Goal: Task Accomplishment & Management: Manage account settings

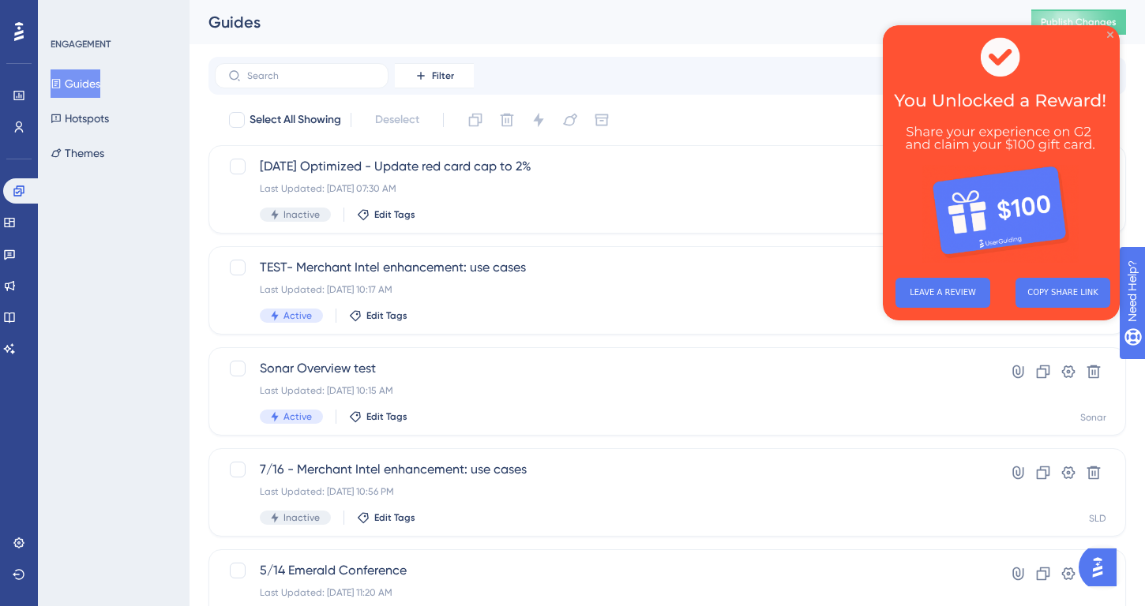
click at [1109, 36] on icon "Close Preview" at bounding box center [1110, 35] width 6 height 6
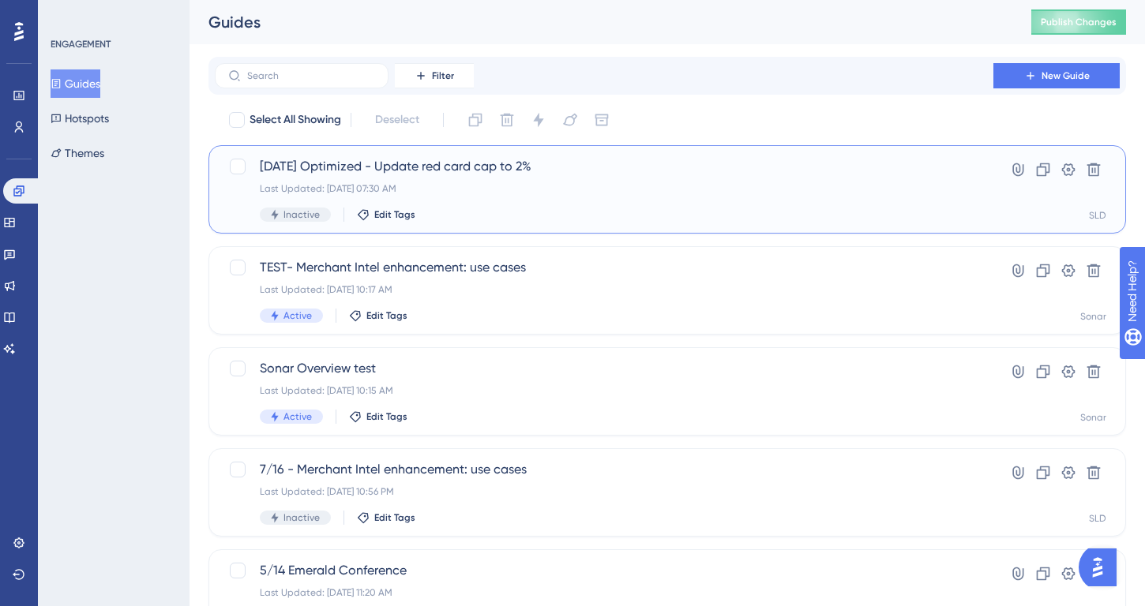
click at [500, 169] on span "[DATE] Optimized - Update red card cap to 2%" at bounding box center [604, 166] width 688 height 19
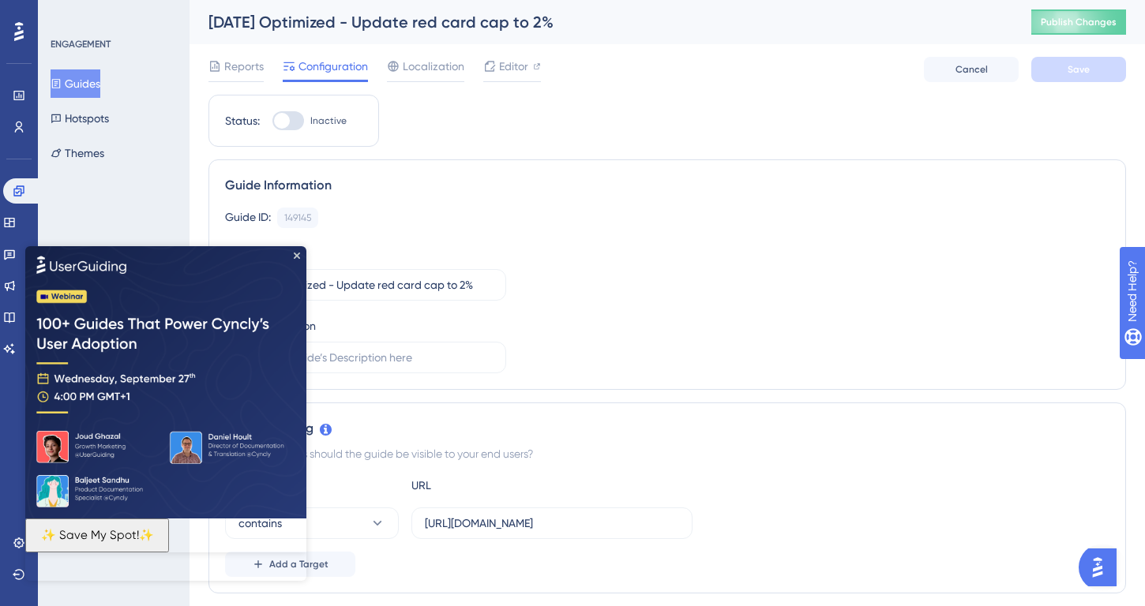
click at [292, 257] on img at bounding box center [165, 381] width 281 height 272
click at [297, 256] on icon "Close Preview" at bounding box center [297, 255] width 6 height 6
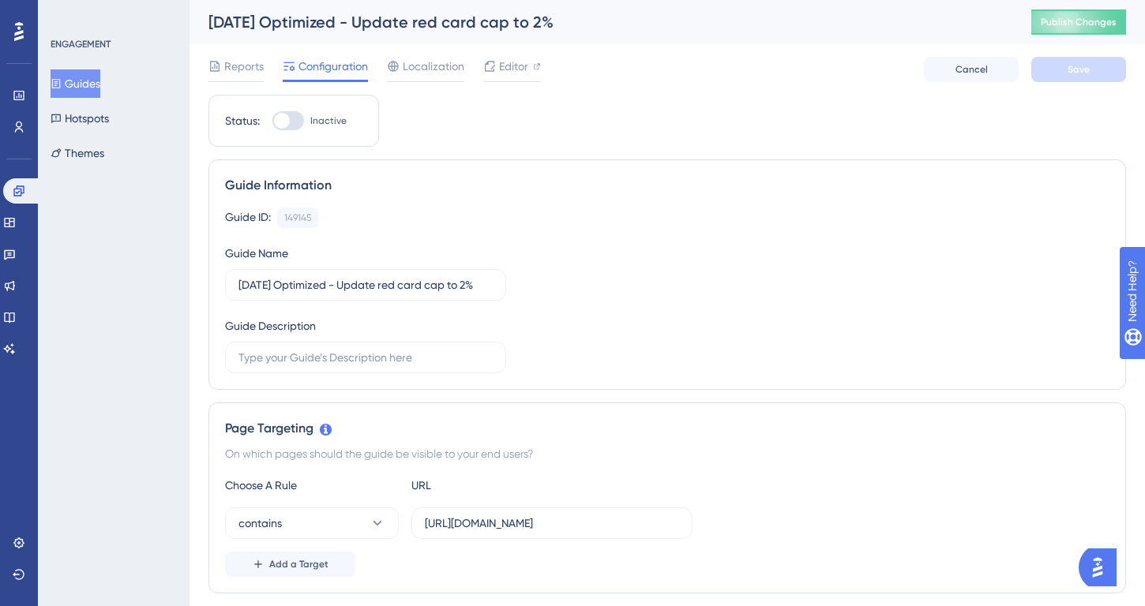
click at [100, 80] on button "Guides" at bounding box center [76, 83] width 50 height 28
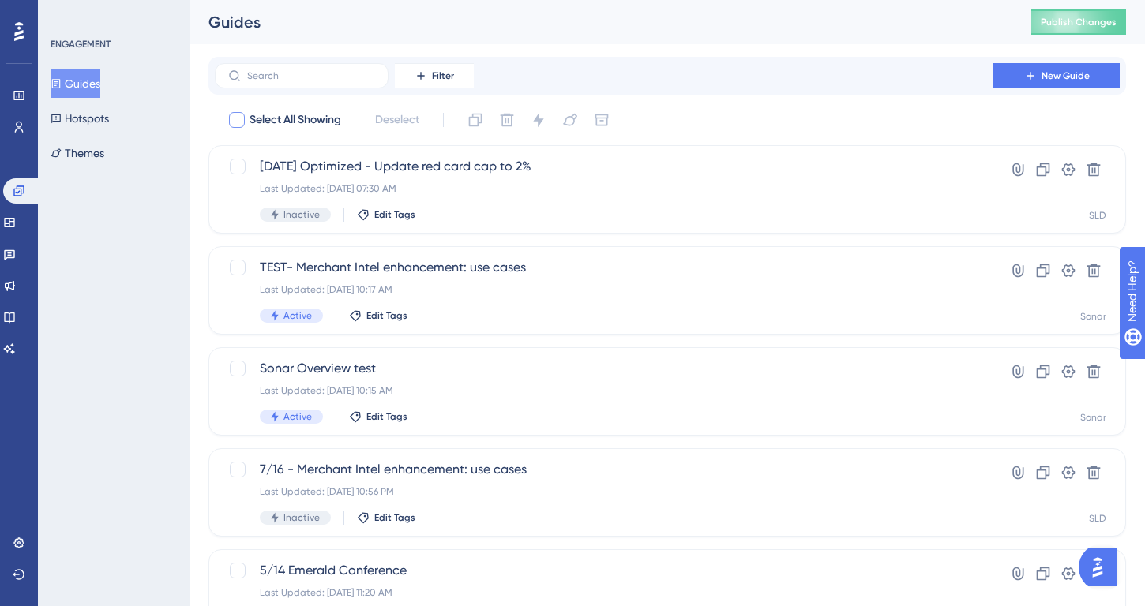
click at [241, 118] on div at bounding box center [237, 120] width 16 height 16
checkbox input "true"
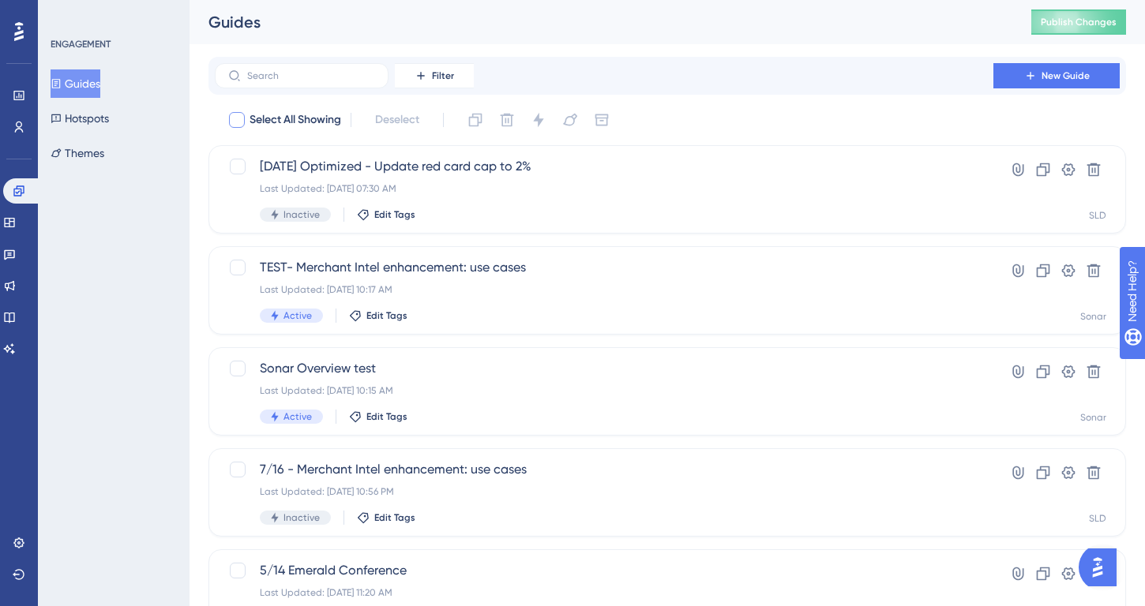
checkbox input "true"
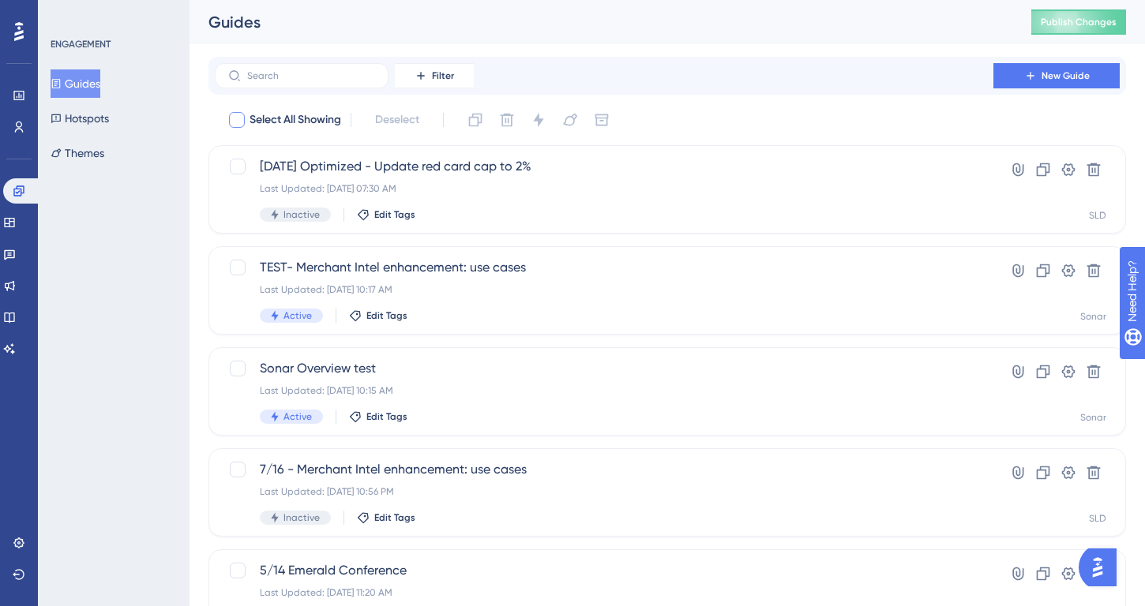
checkbox input "true"
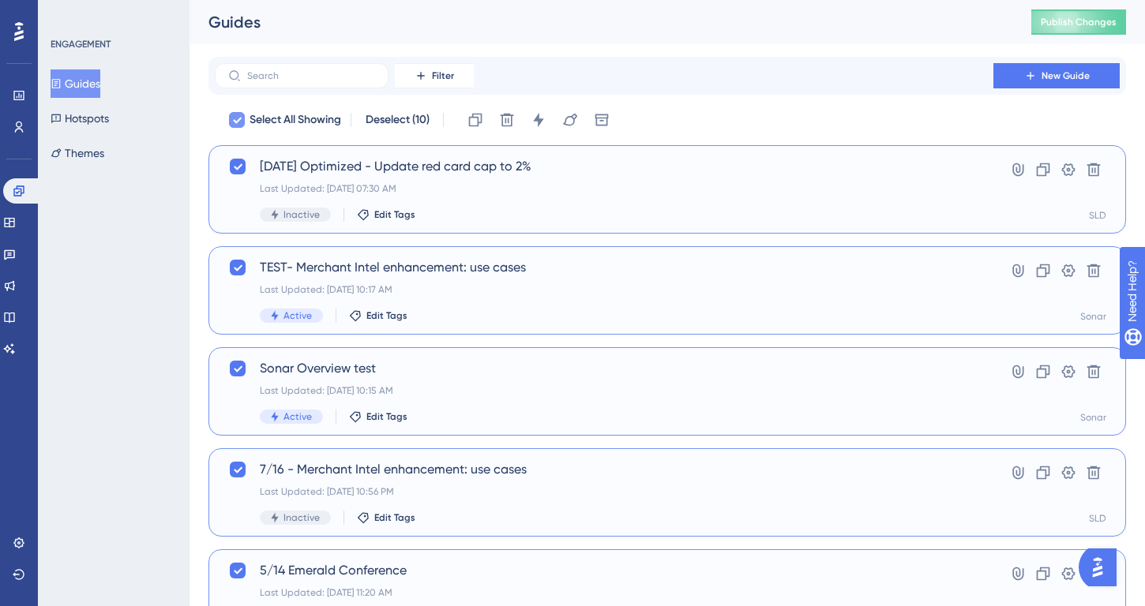
click at [241, 118] on icon at bounding box center [237, 121] width 9 height 6
checkbox input "false"
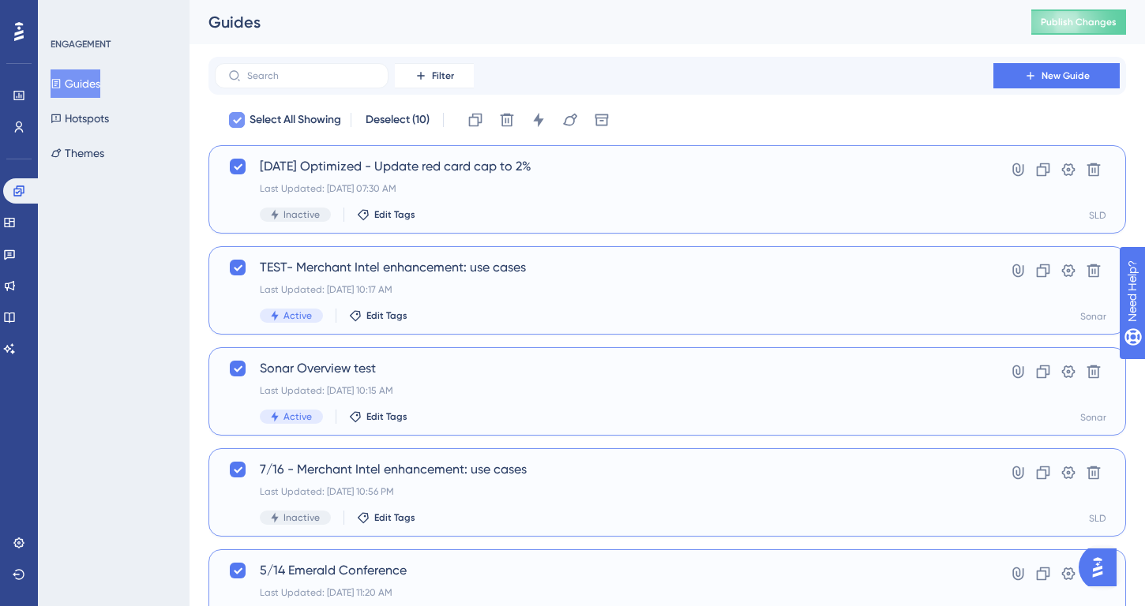
checkbox input "false"
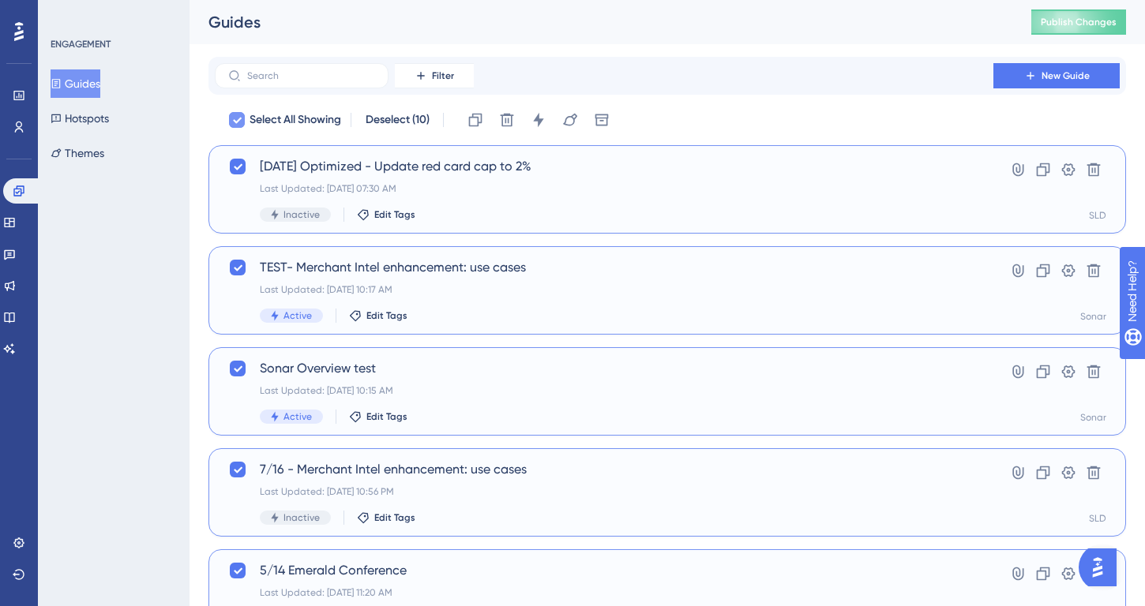
checkbox input "false"
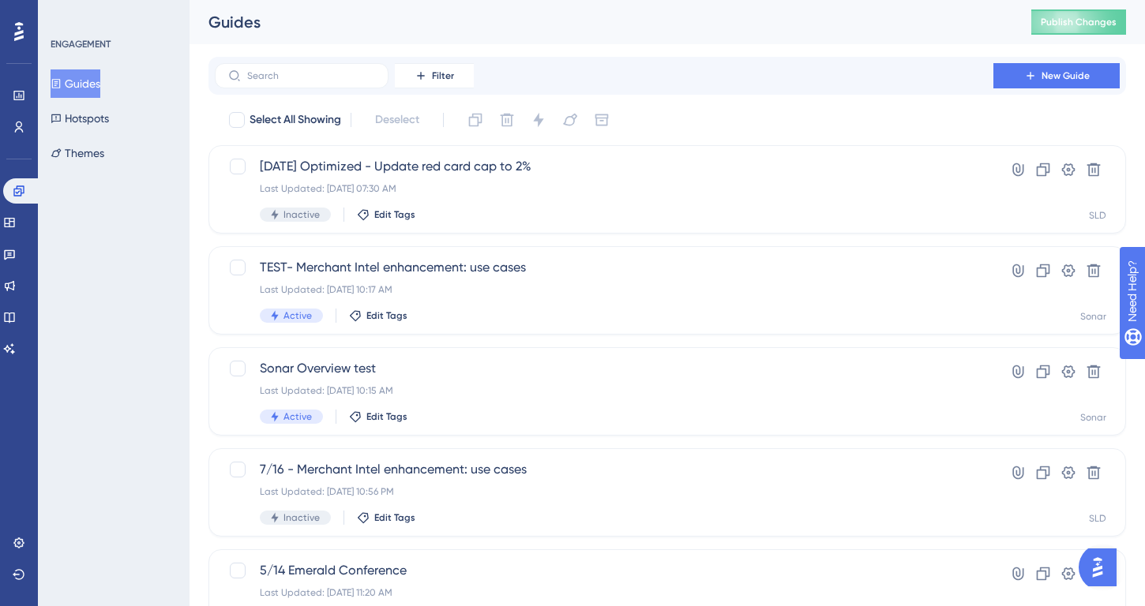
click at [444, 73] on span "Filter" at bounding box center [443, 75] width 22 height 13
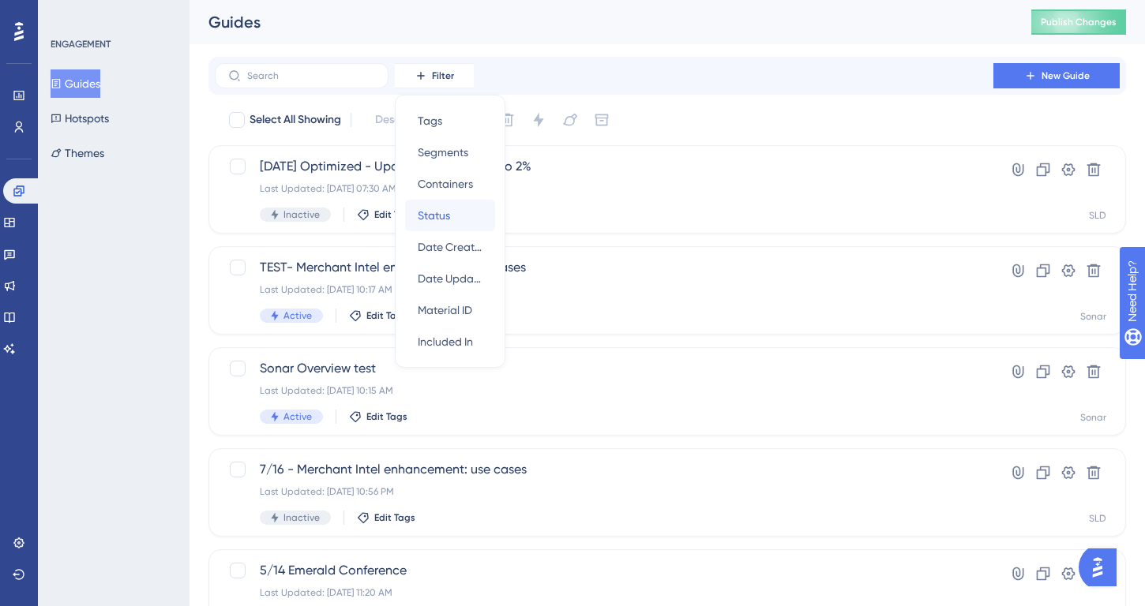
click at [459, 216] on div "Status Status" at bounding box center [450, 216] width 65 height 32
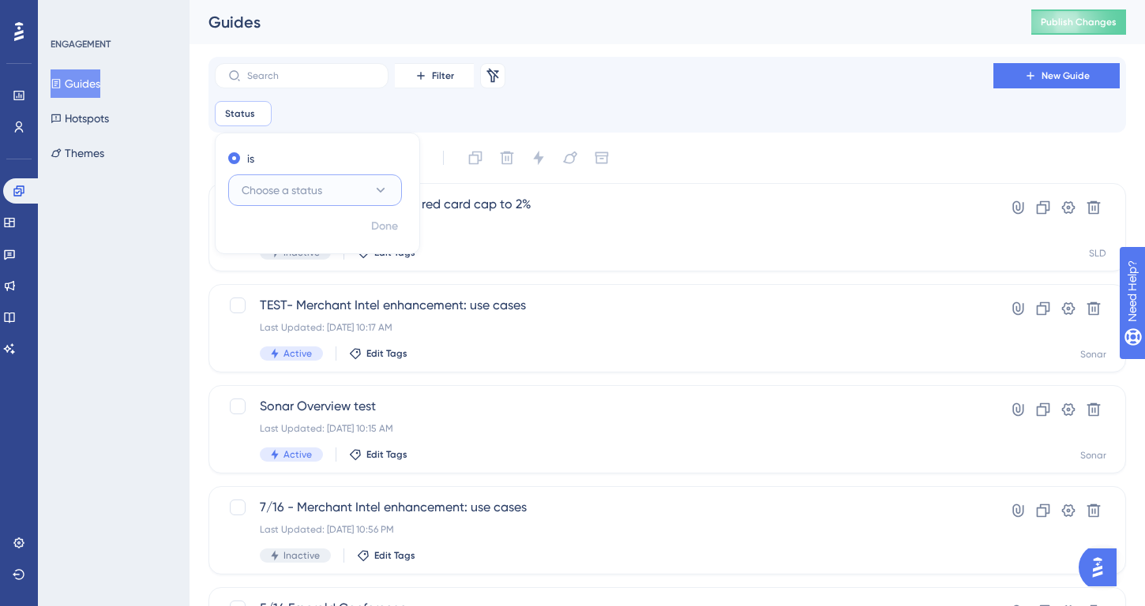
click at [362, 189] on button "Choose a status" at bounding box center [315, 190] width 174 height 32
click at [345, 238] on div "Active Active" at bounding box center [315, 239] width 128 height 32
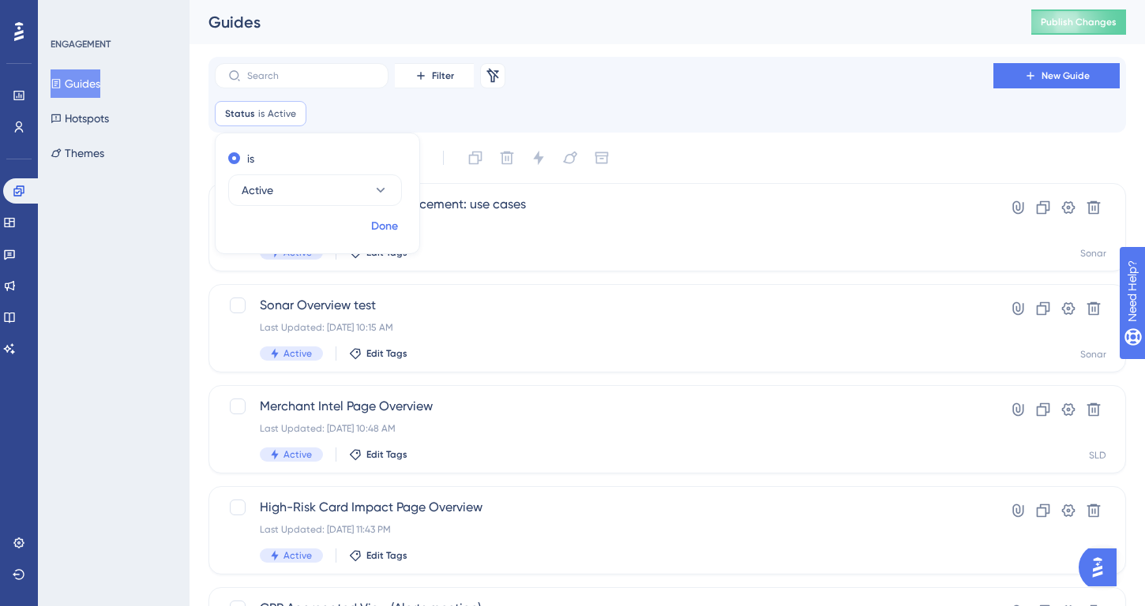
click at [389, 226] on span "Done" at bounding box center [384, 226] width 27 height 19
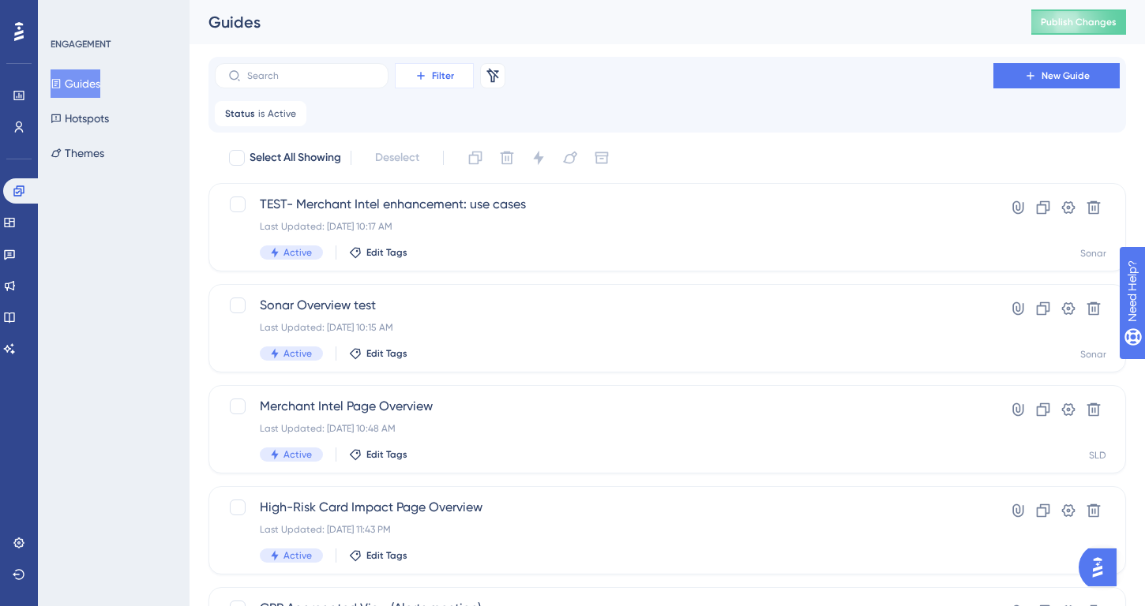
click at [436, 72] on span "Filter" at bounding box center [443, 75] width 22 height 13
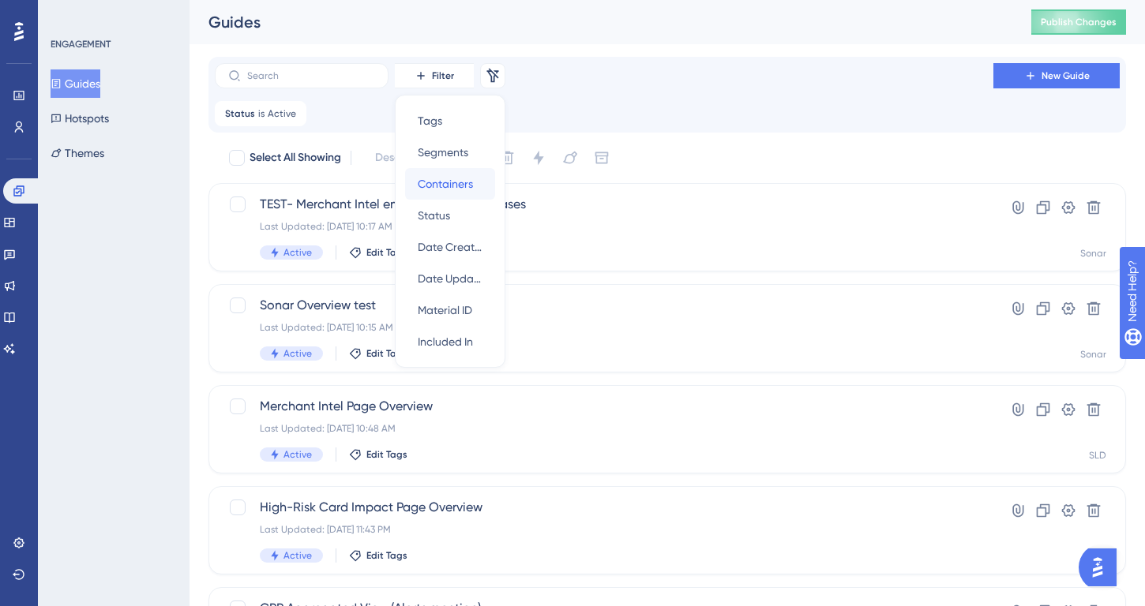
click at [456, 191] on span "Containers" at bounding box center [445, 183] width 55 height 19
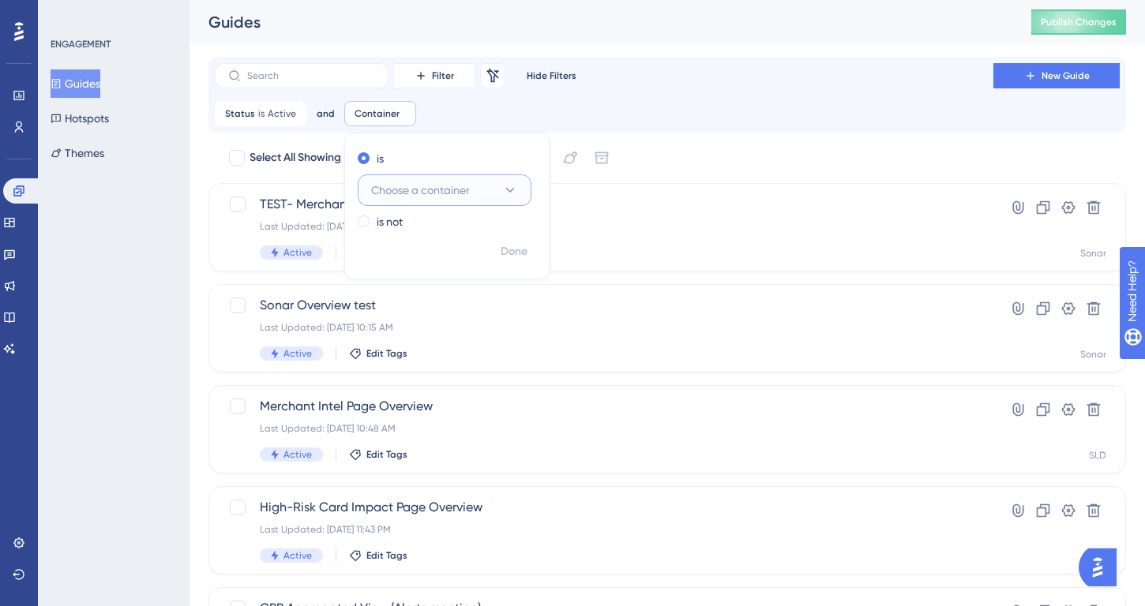
click at [456, 191] on span "Choose a container" at bounding box center [420, 190] width 99 height 19
click at [455, 287] on div "SLD SLD" at bounding box center [444, 287] width 128 height 32
click at [512, 253] on span "Done" at bounding box center [513, 251] width 27 height 19
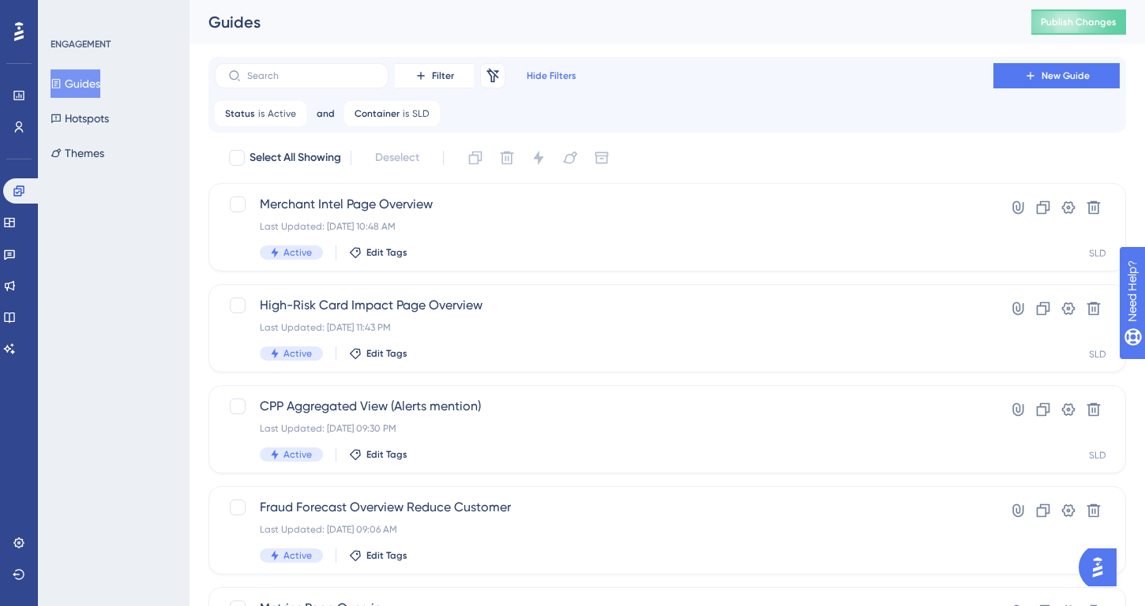
click at [535, 76] on span "Hide Filters" at bounding box center [552, 75] width 50 height 13
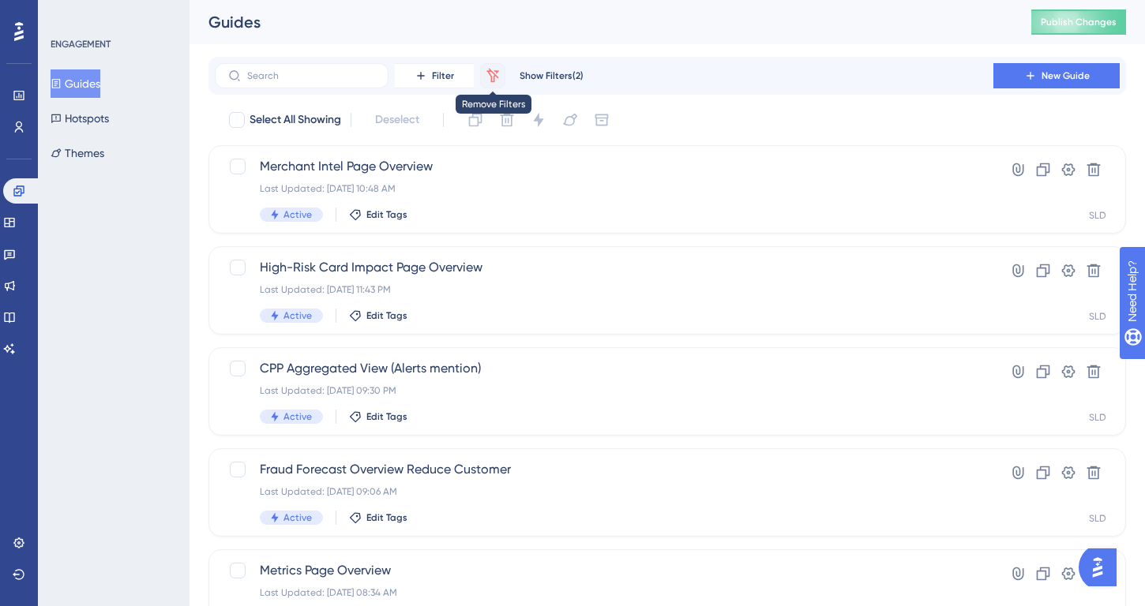
click at [493, 73] on icon at bounding box center [493, 76] width 16 height 16
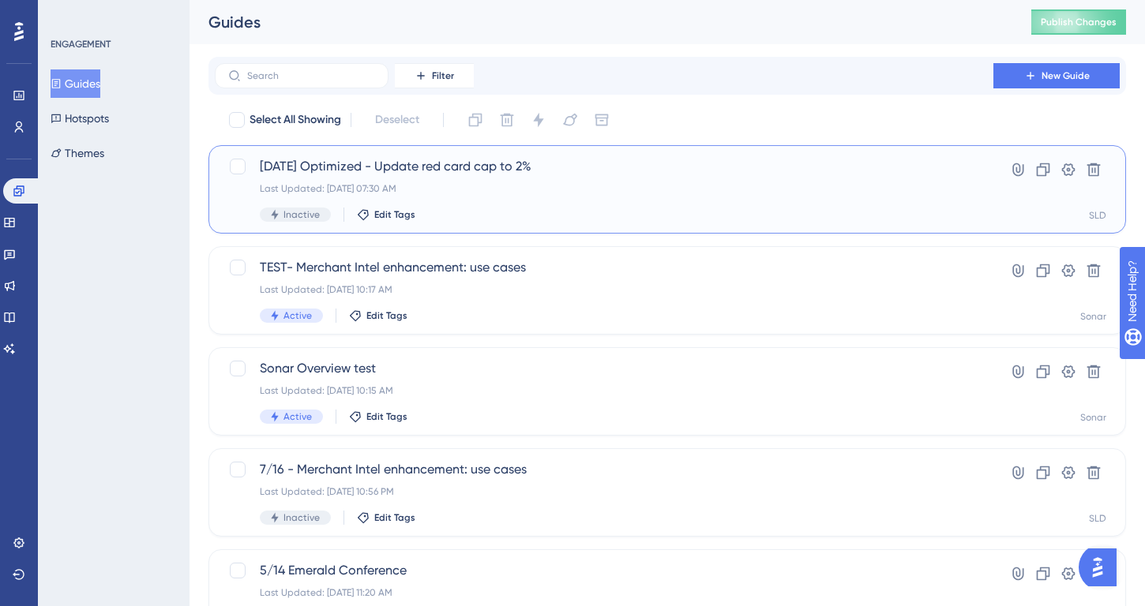
click at [604, 199] on div "[DATE] Optimized - Update red card cap to 2% Last Updated: [DATE] 07:30 AM Inac…" at bounding box center [604, 189] width 688 height 65
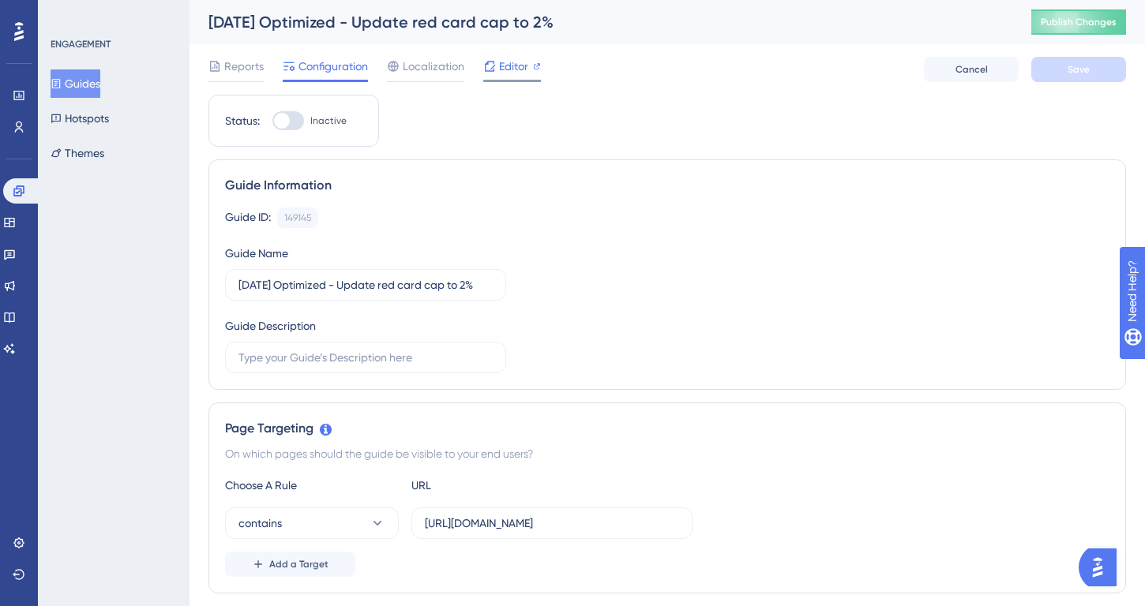
click at [512, 66] on span "Editor" at bounding box center [513, 66] width 29 height 19
click at [78, 93] on button "Guides" at bounding box center [76, 83] width 50 height 28
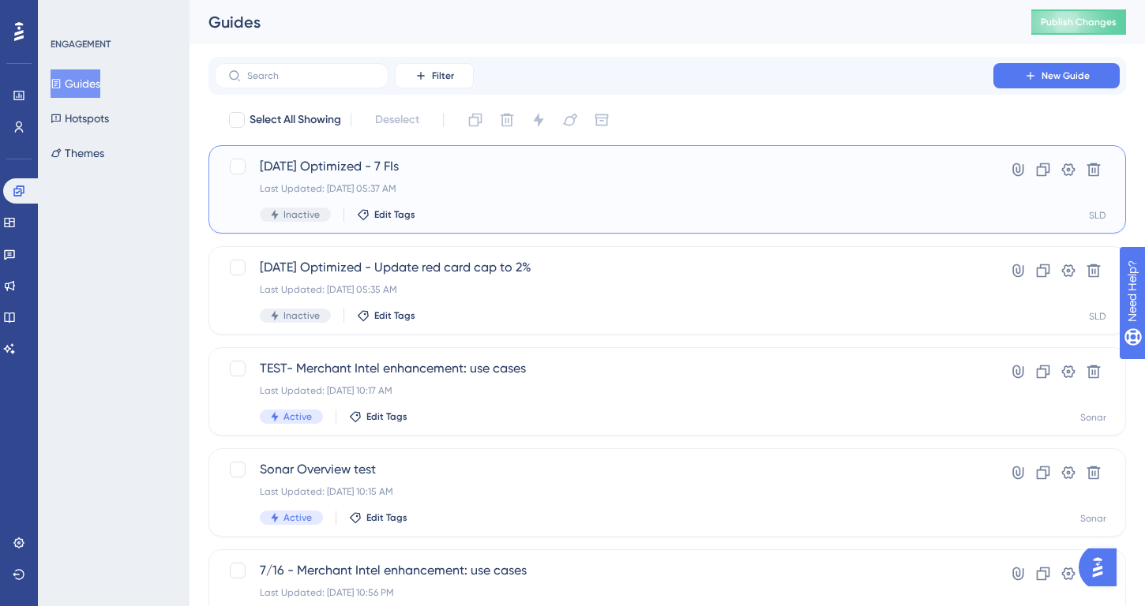
click at [298, 217] on span "Inactive" at bounding box center [301, 214] width 36 height 13
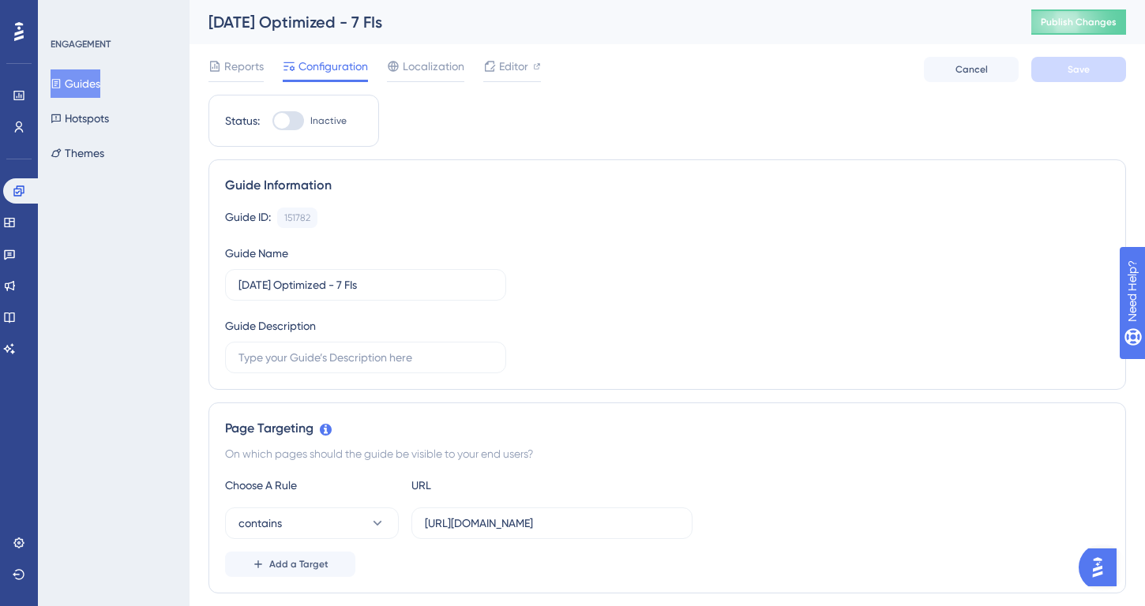
click at [289, 122] on div at bounding box center [282, 121] width 16 height 16
click at [272, 122] on input "Inactive" at bounding box center [272, 121] width 1 height 1
checkbox input "true"
click at [1086, 21] on span "Publish Changes" at bounding box center [1078, 22] width 76 height 13
click at [1070, 73] on span "Save" at bounding box center [1078, 69] width 22 height 13
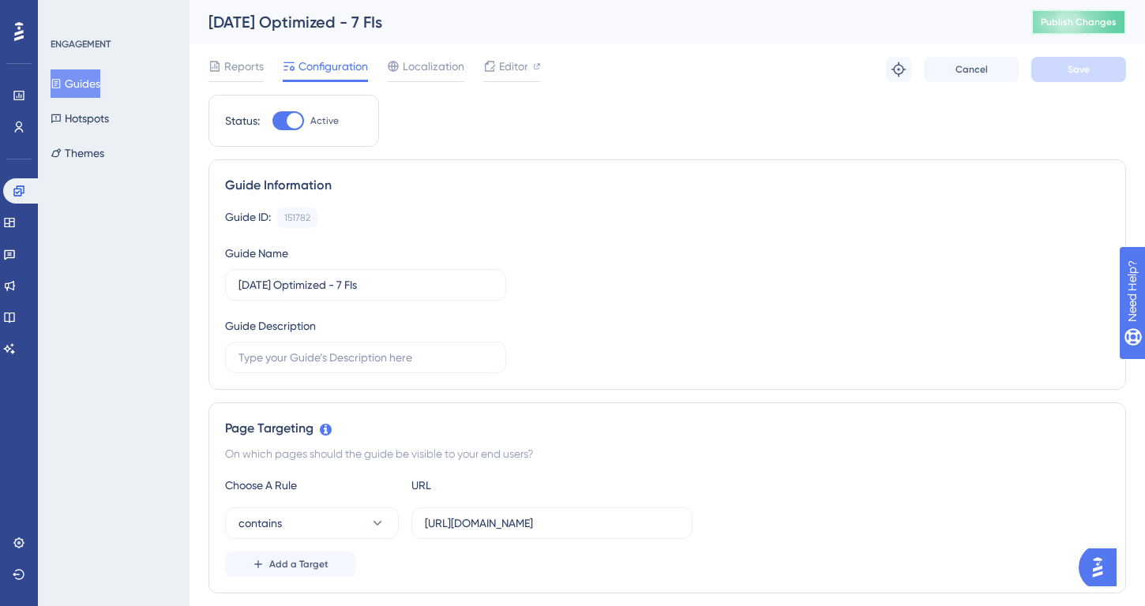
click at [1078, 18] on span "Publish Changes" at bounding box center [1078, 22] width 76 height 13
click at [22, 545] on icon at bounding box center [18, 543] width 10 height 10
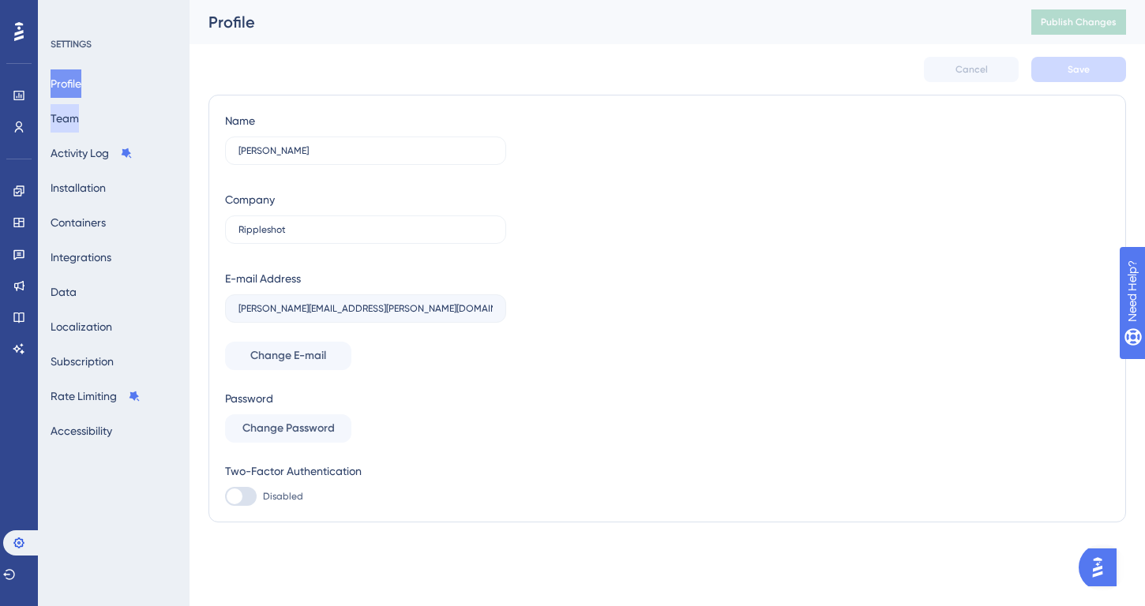
click at [77, 115] on button "Team" at bounding box center [65, 118] width 28 height 28
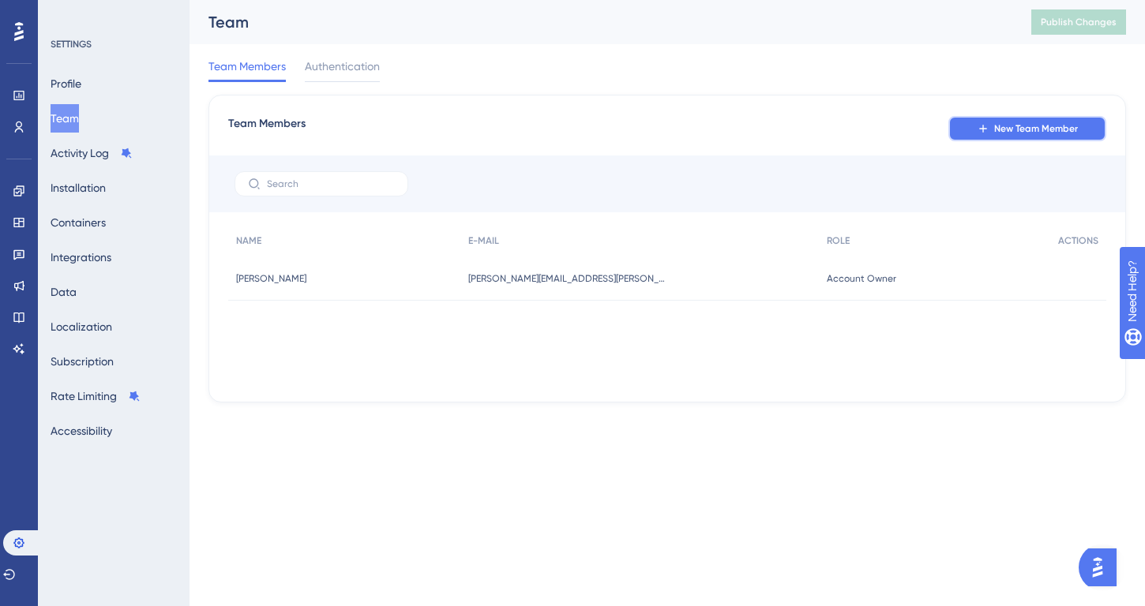
click at [1041, 127] on span "New Team Member" at bounding box center [1036, 128] width 84 height 13
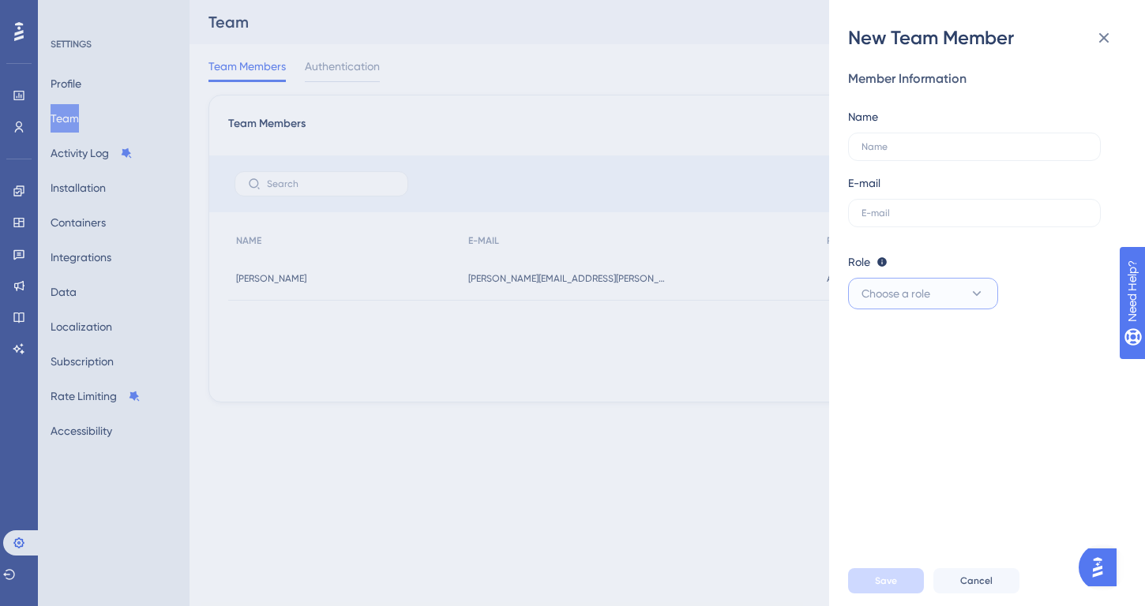
click at [976, 290] on icon at bounding box center [977, 294] width 16 height 16
click at [943, 403] on span "Upgrade" at bounding box center [944, 405] width 40 height 13
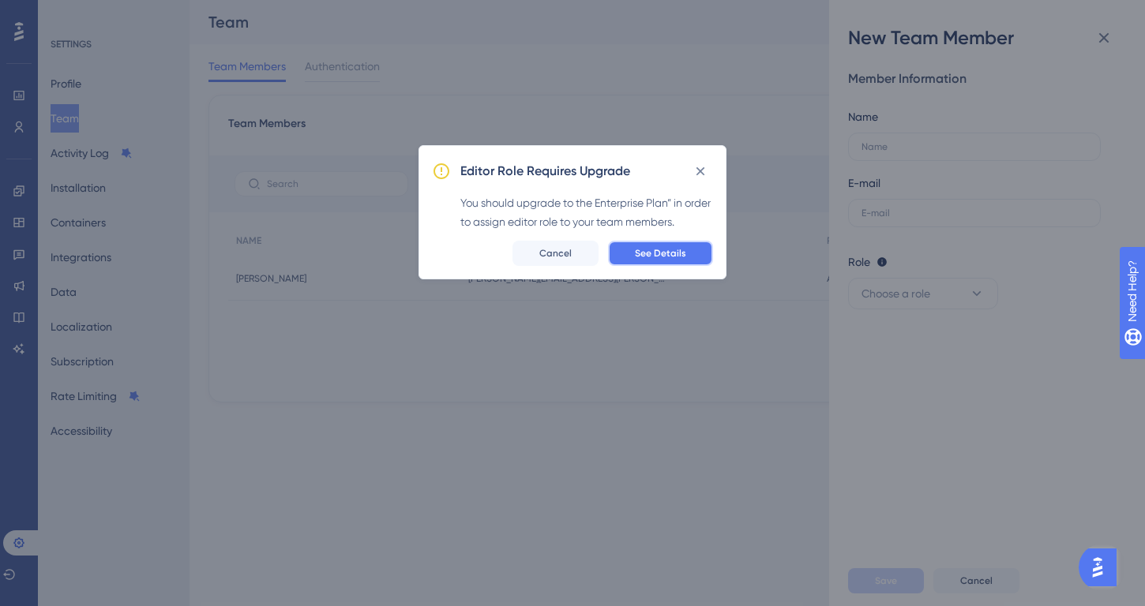
click at [653, 257] on span "See Details" at bounding box center [660, 253] width 51 height 13
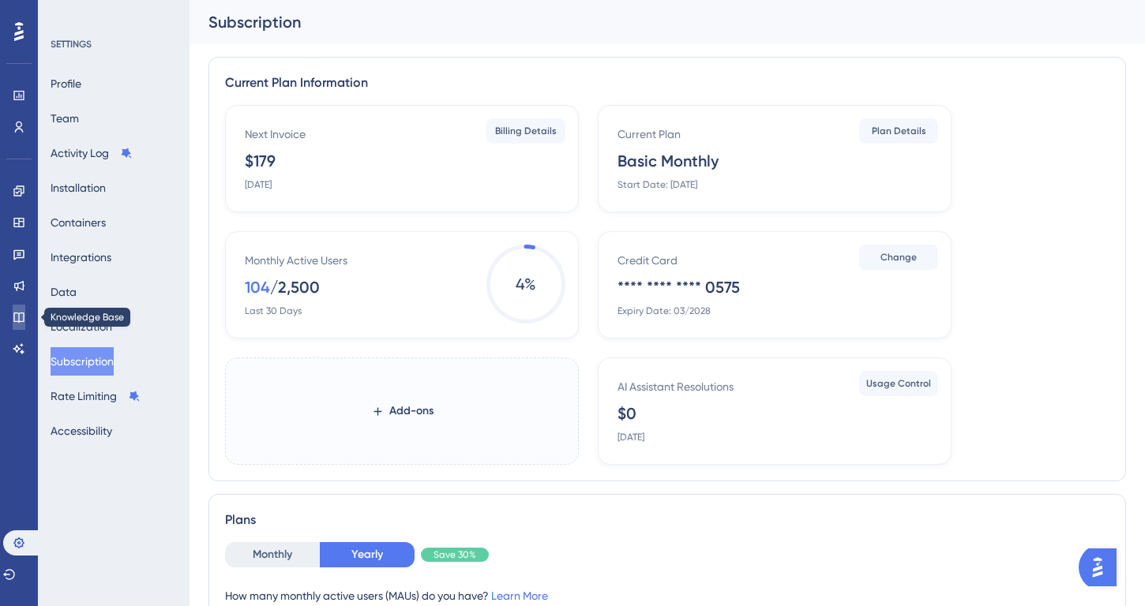
click at [24, 317] on icon at bounding box center [19, 317] width 13 height 13
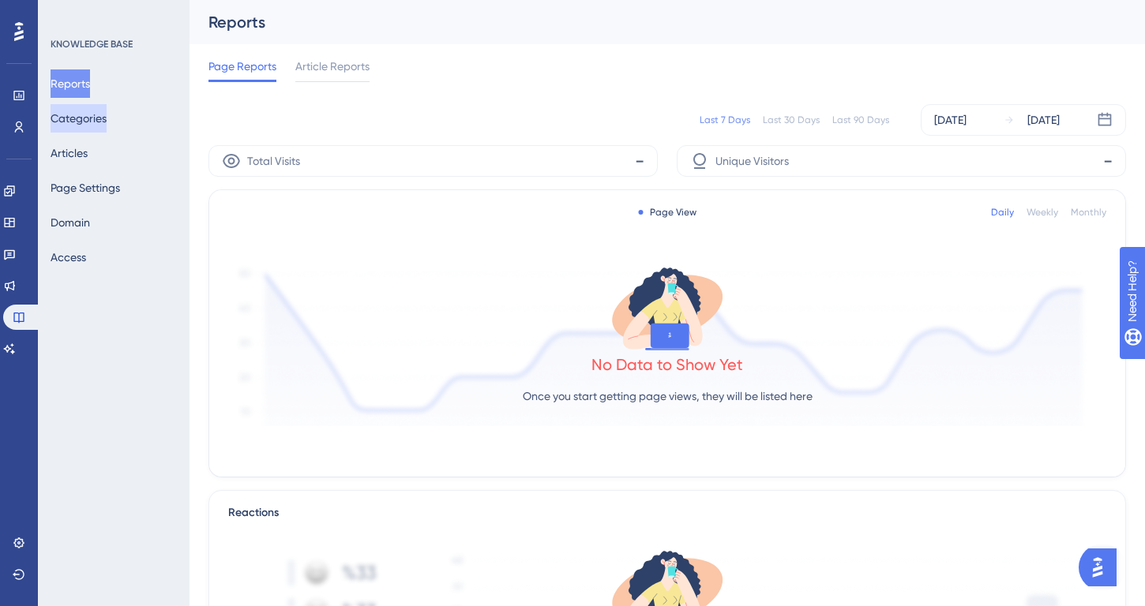
click at [107, 115] on button "Categories" at bounding box center [79, 118] width 56 height 28
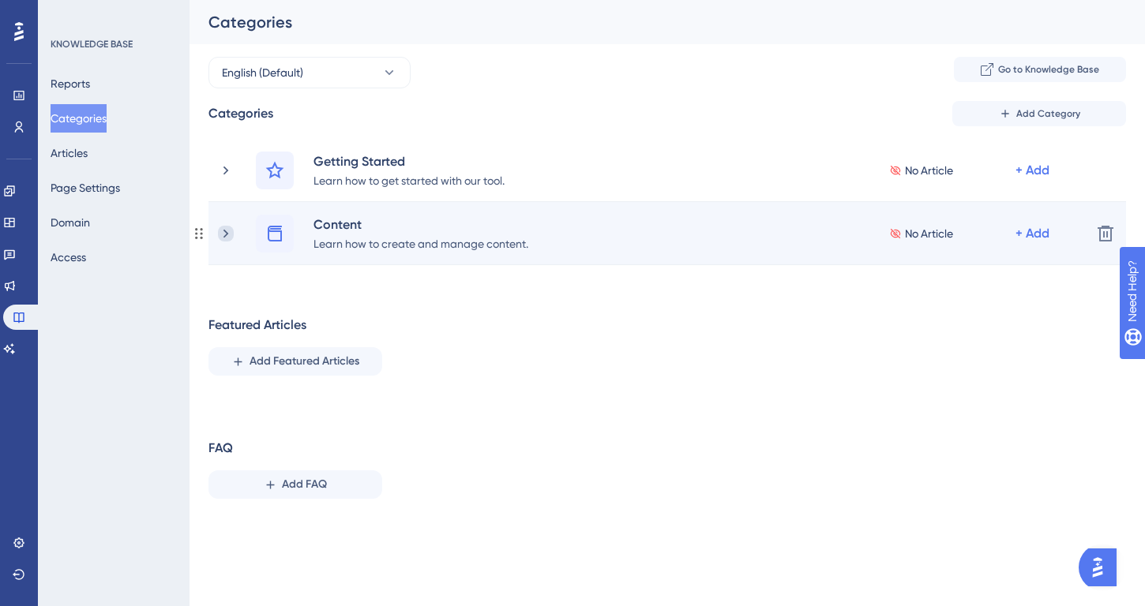
click at [223, 231] on icon at bounding box center [226, 234] width 16 height 16
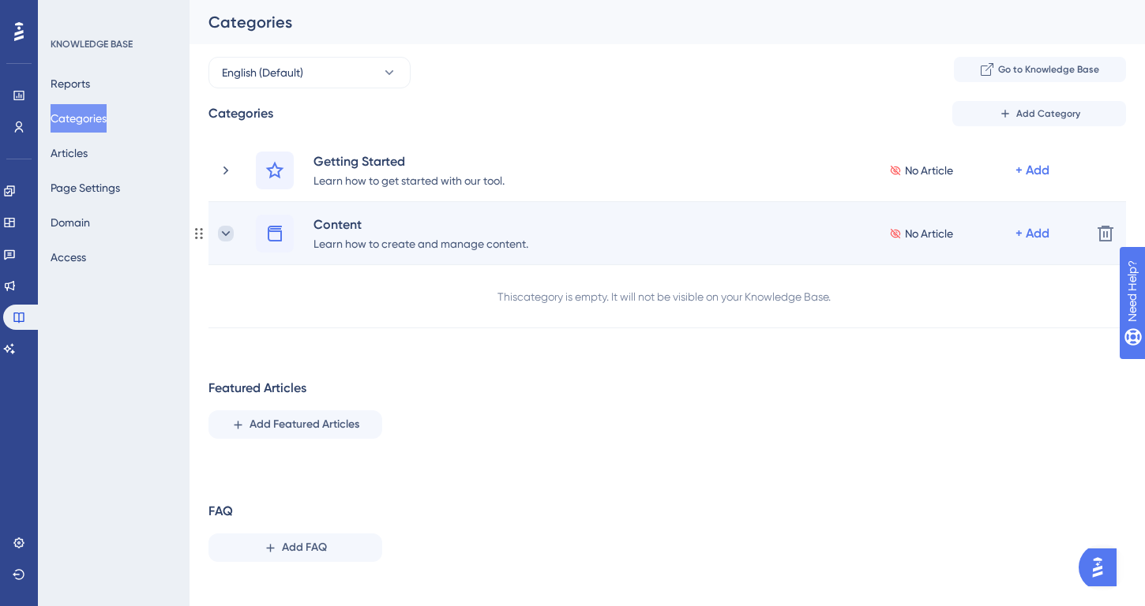
click at [225, 233] on icon at bounding box center [226, 234] width 16 height 16
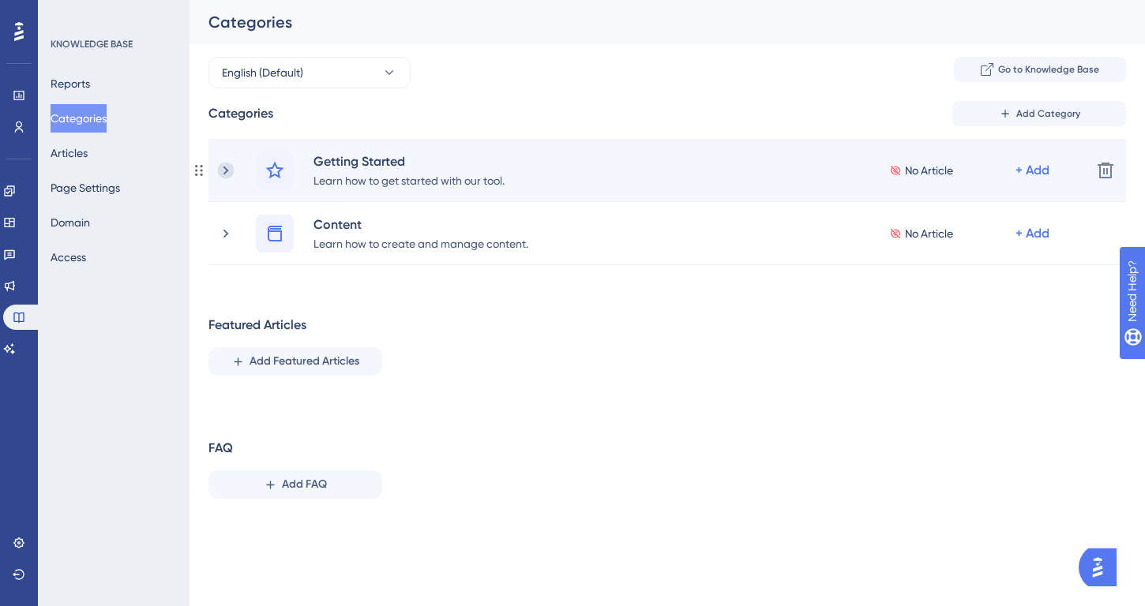
click at [227, 165] on icon at bounding box center [226, 171] width 16 height 16
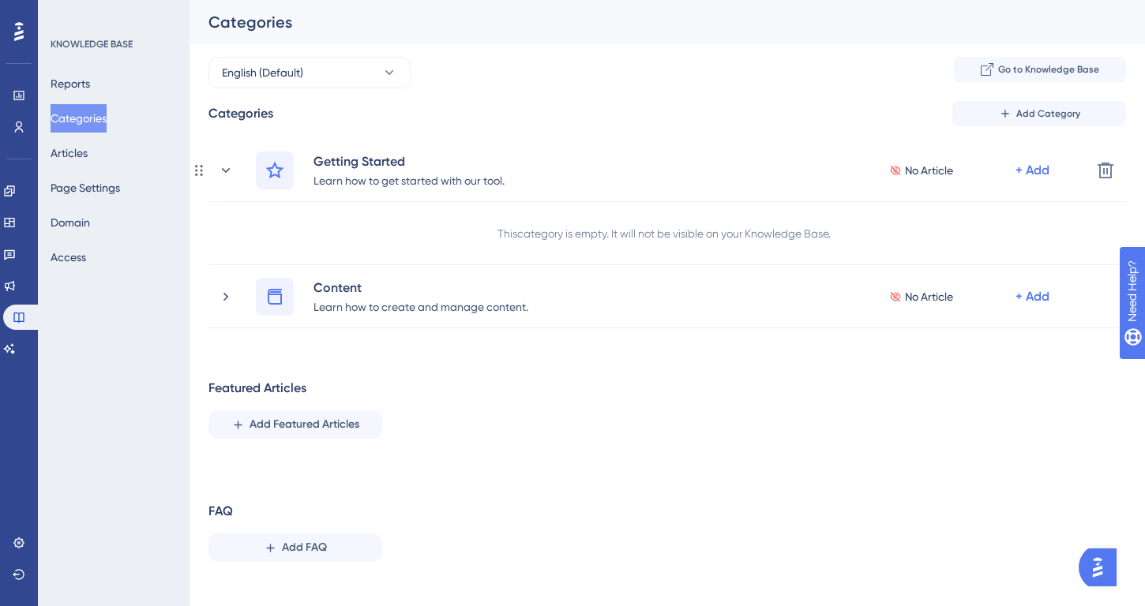
click at [227, 165] on icon at bounding box center [226, 171] width 16 height 16
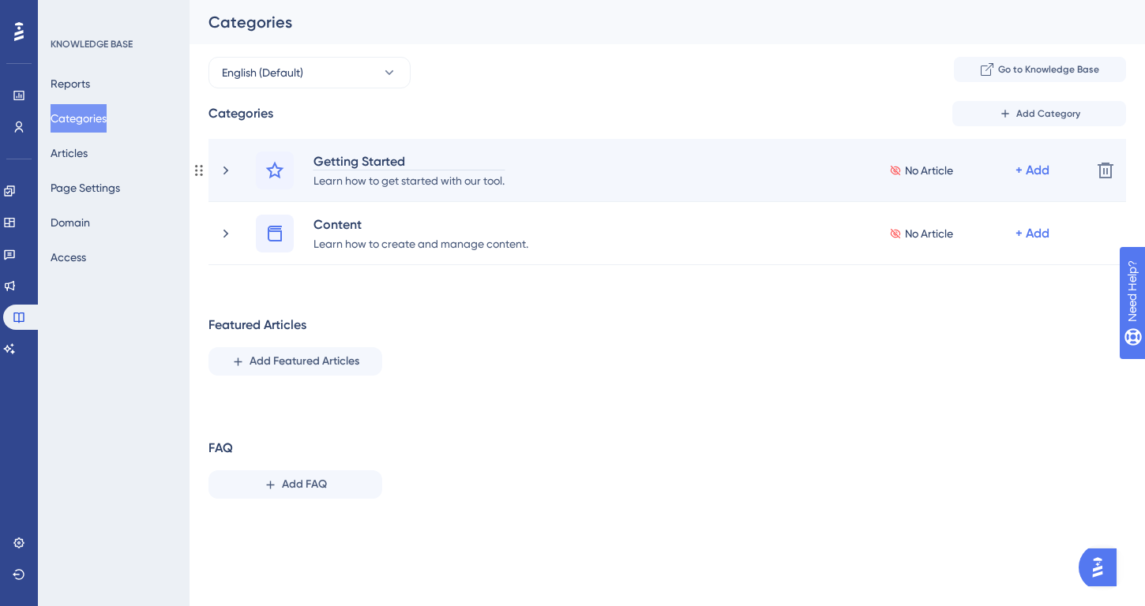
click at [338, 155] on div "Getting Started" at bounding box center [409, 161] width 193 height 19
click at [354, 186] on div "Learn how to get started with our tool." at bounding box center [409, 180] width 193 height 19
click at [219, 167] on icon at bounding box center [226, 171] width 16 height 16
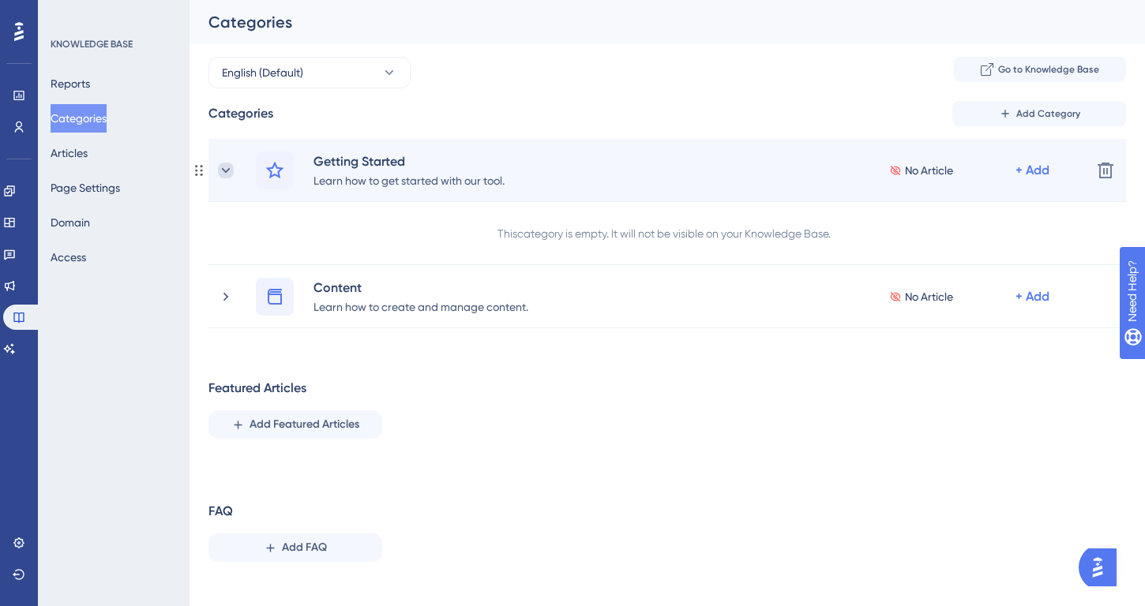
click at [226, 172] on icon at bounding box center [226, 171] width 16 height 16
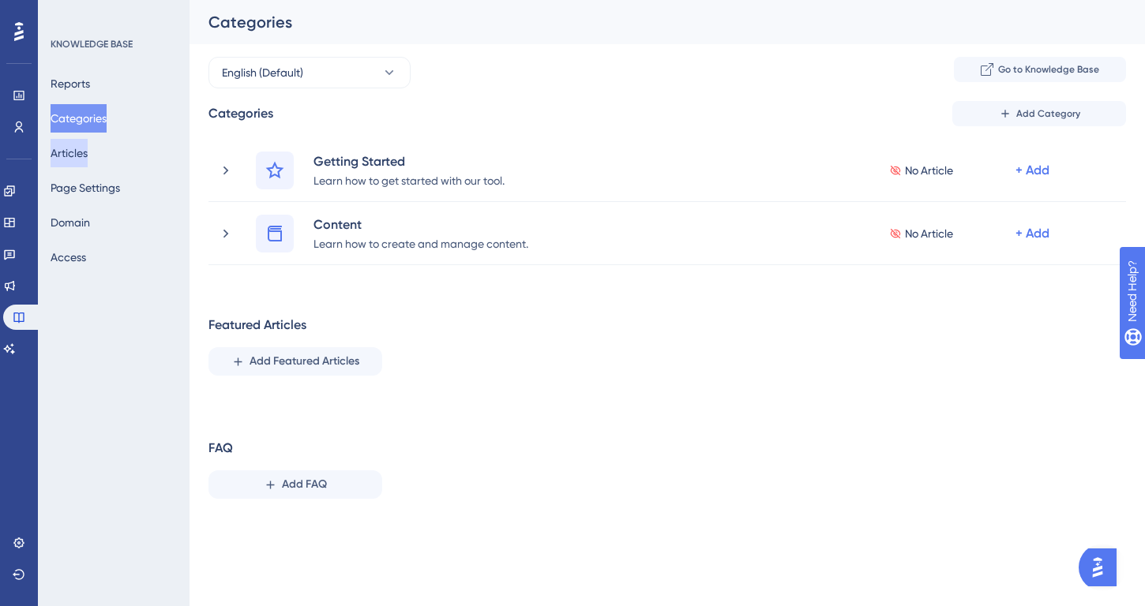
click at [88, 158] on button "Articles" at bounding box center [69, 153] width 37 height 28
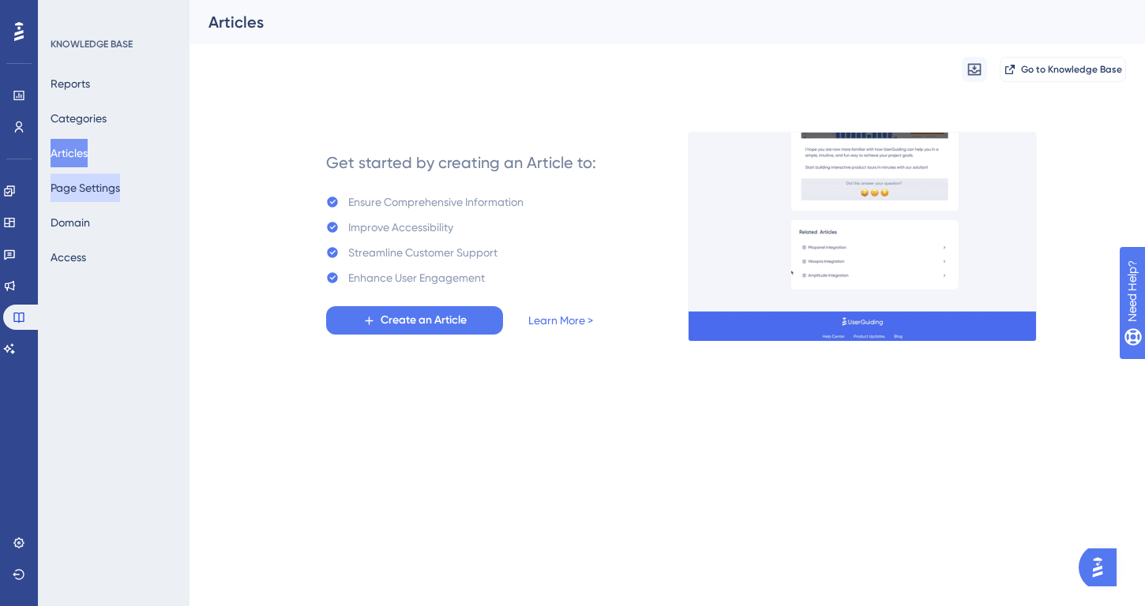
click at [119, 191] on button "Page Settings" at bounding box center [85, 188] width 69 height 28
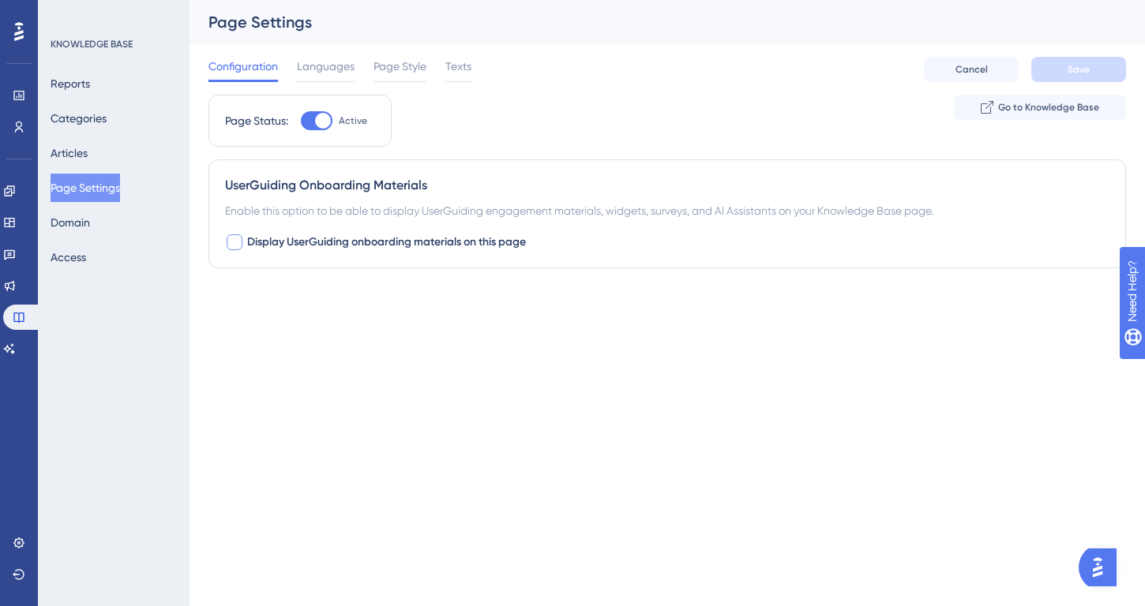
click at [316, 245] on span "Display UserGuiding onboarding materials on this page" at bounding box center [386, 242] width 279 height 19
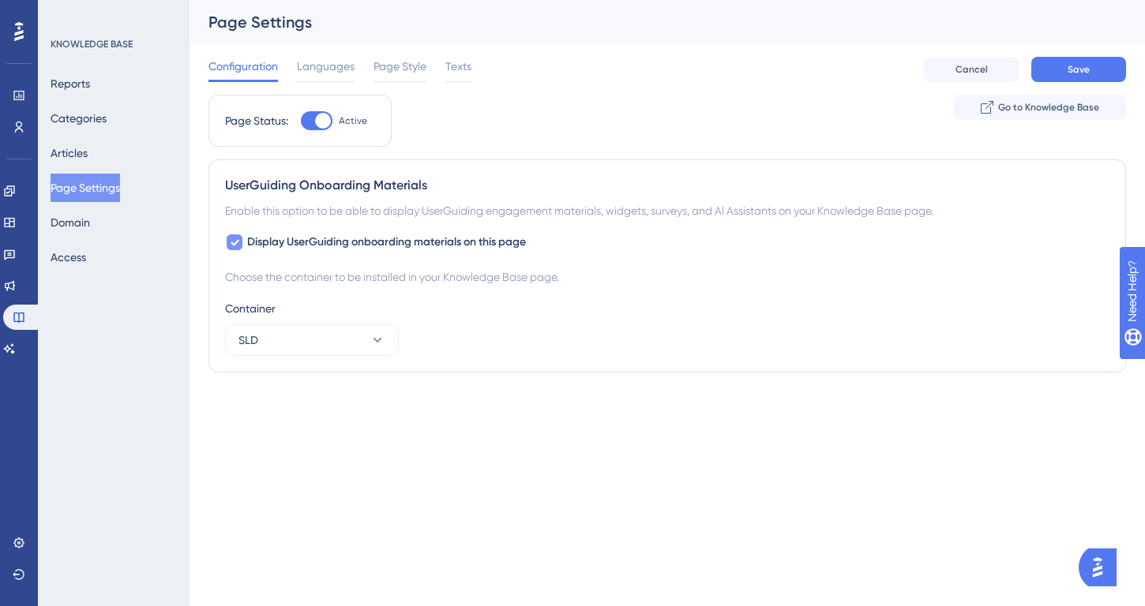
click at [316, 245] on span "Display UserGuiding onboarding materials on this page" at bounding box center [386, 242] width 279 height 19
checkbox input "false"
click at [90, 227] on button "Domain" at bounding box center [70, 222] width 39 height 28
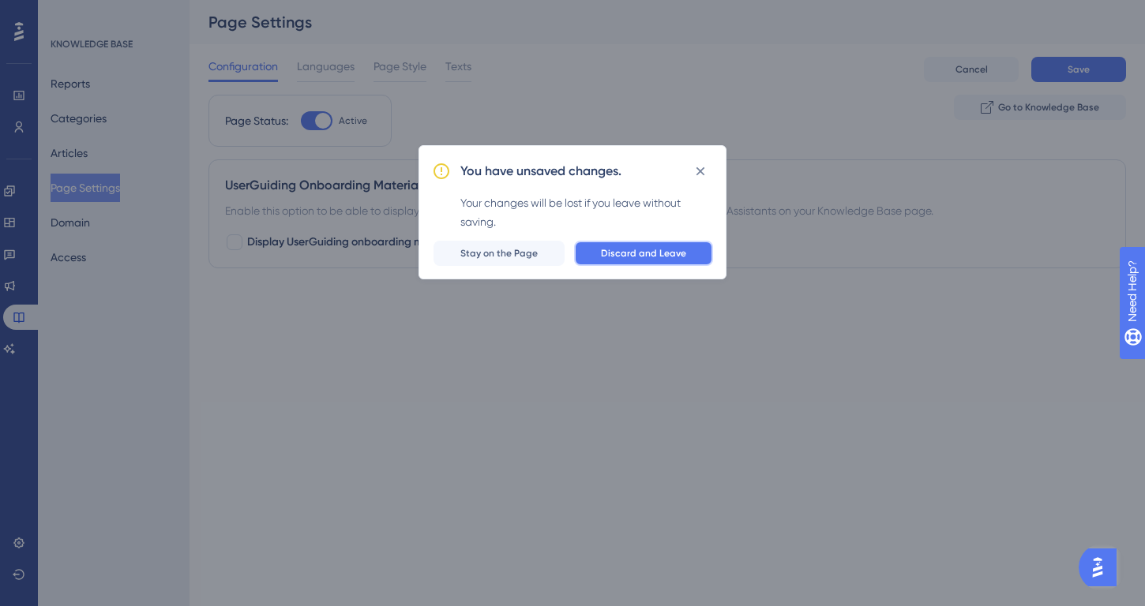
click at [600, 257] on button "Discard and Leave" at bounding box center [643, 253] width 139 height 25
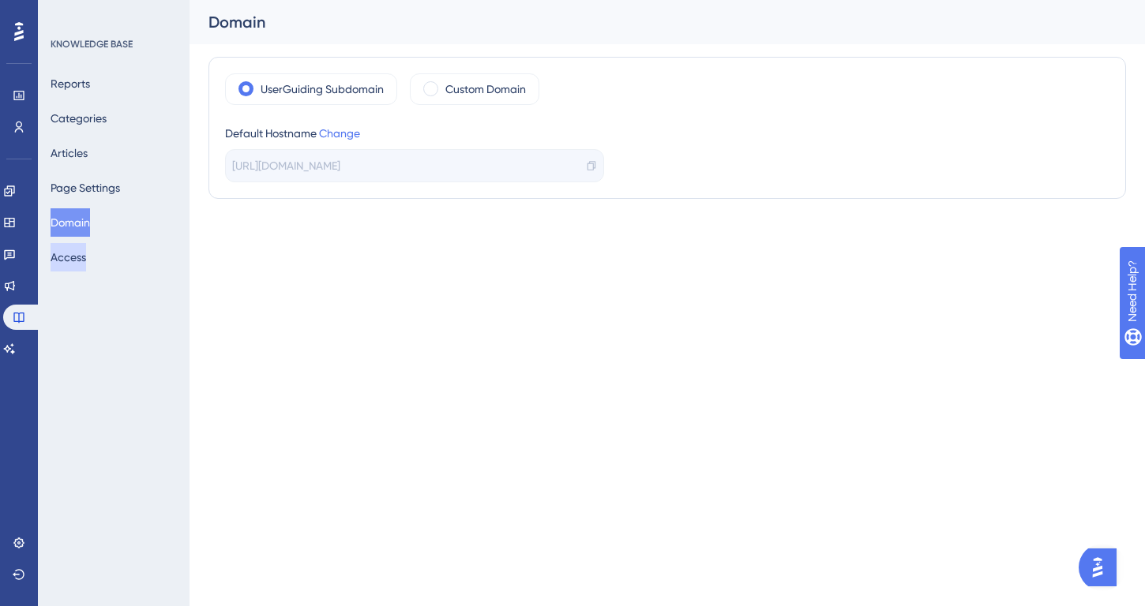
click at [81, 260] on button "Access" at bounding box center [69, 257] width 36 height 28
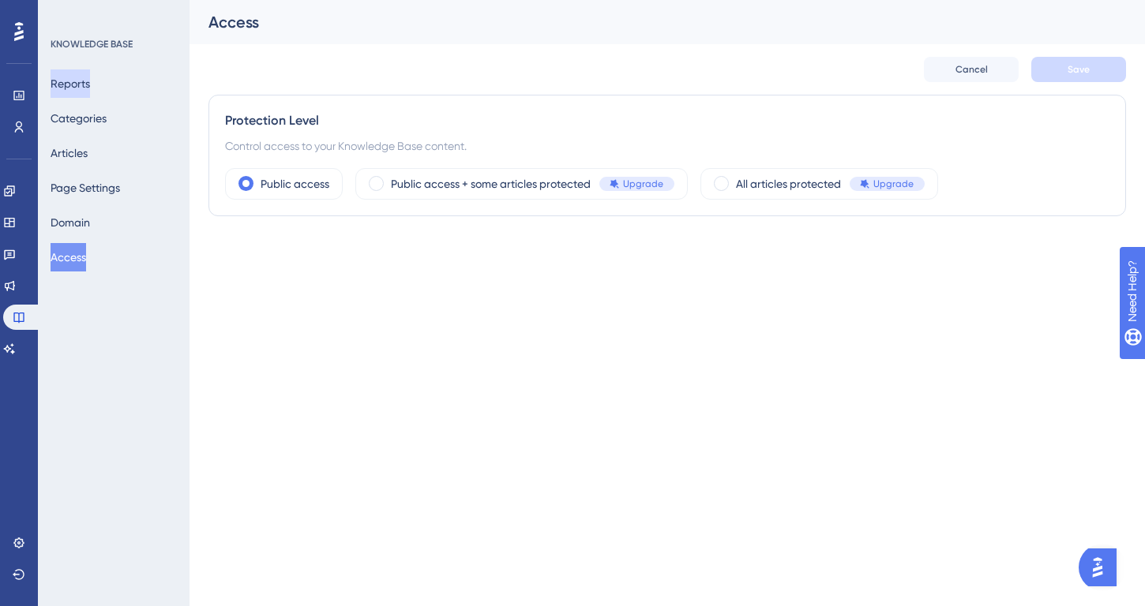
click at [90, 85] on button "Reports" at bounding box center [70, 83] width 39 height 28
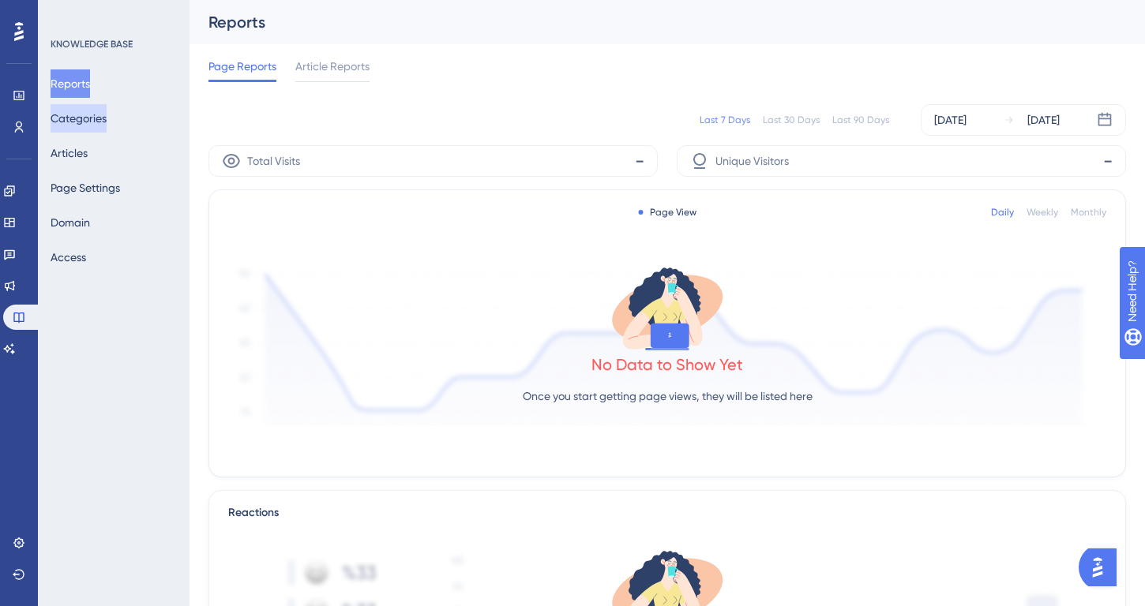
click at [103, 110] on button "Categories" at bounding box center [79, 118] width 56 height 28
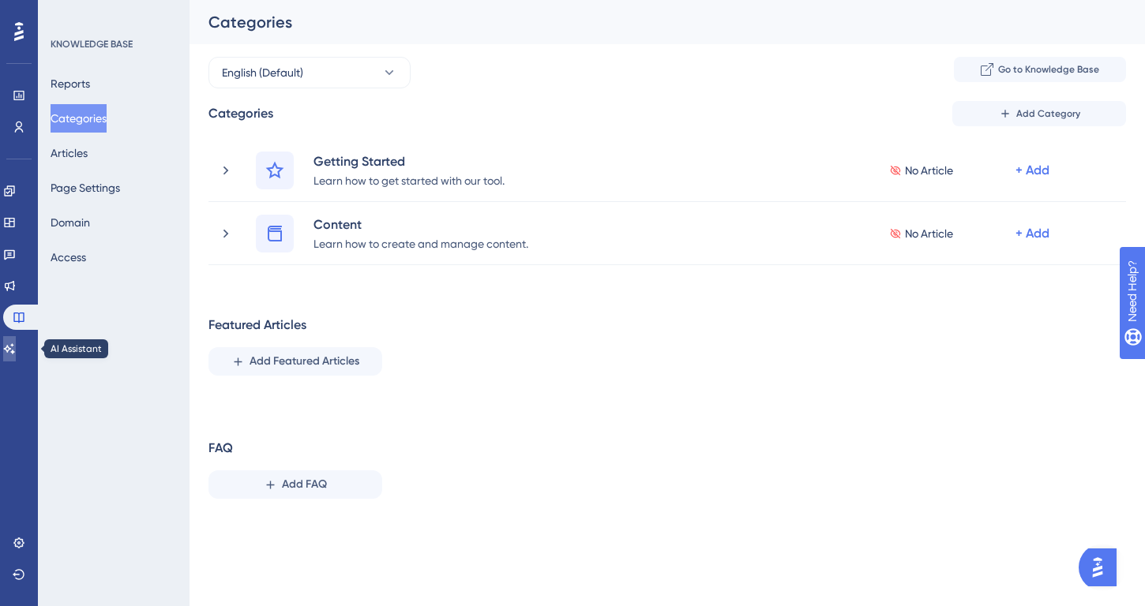
click at [15, 349] on icon at bounding box center [9, 348] width 11 height 10
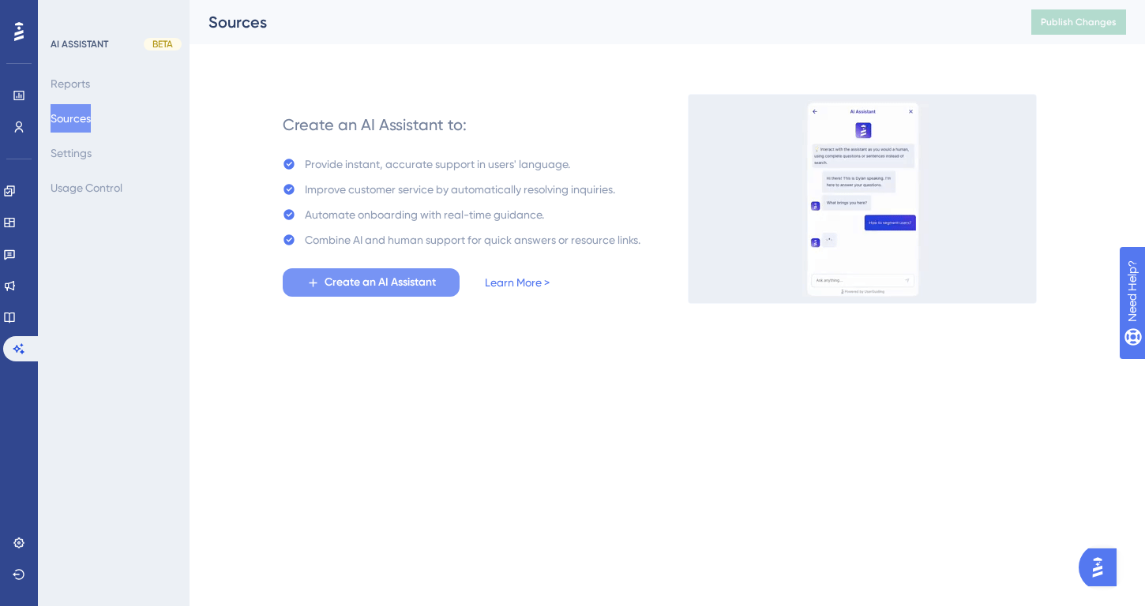
click at [419, 283] on span "Create an AI Assistant" at bounding box center [379, 282] width 111 height 19
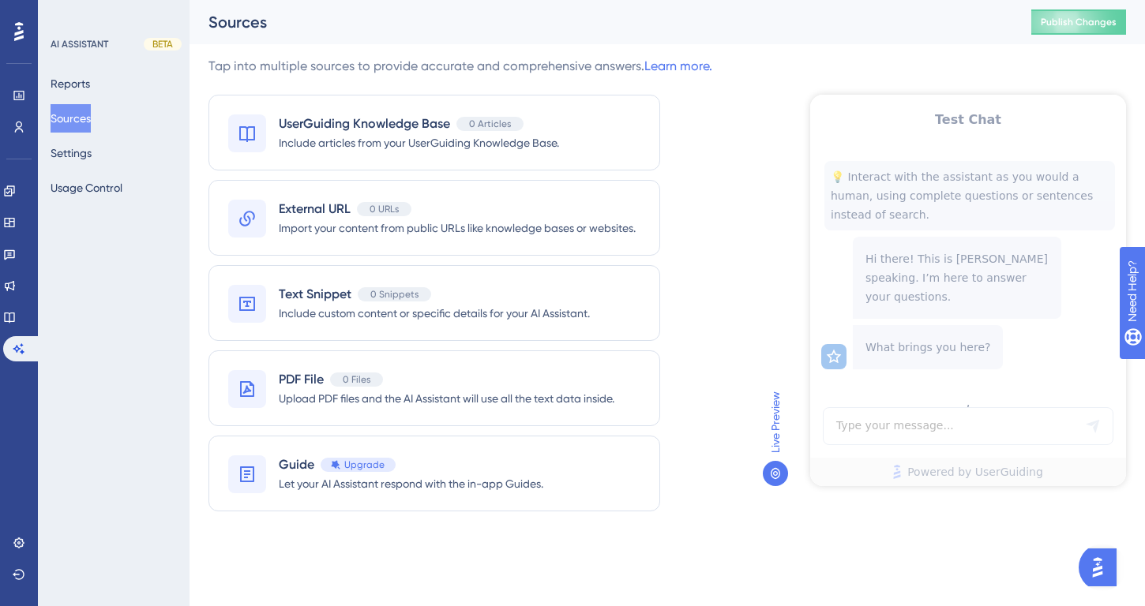
click at [775, 473] on icon at bounding box center [775, 473] width 13 height 13
click at [85, 152] on button "Settings" at bounding box center [71, 153] width 41 height 28
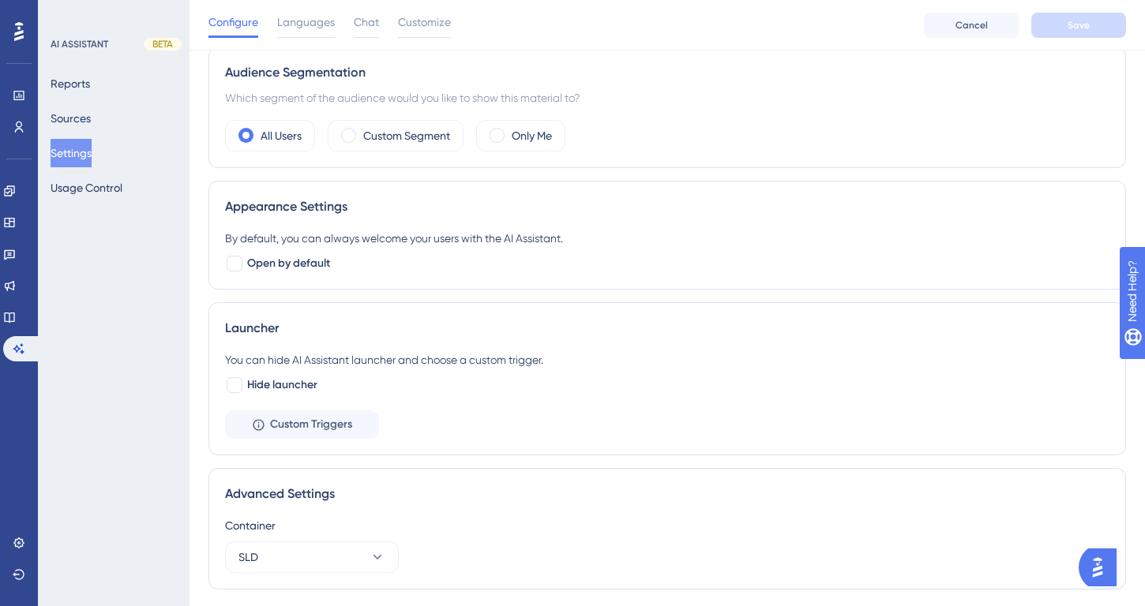
scroll to position [344, 0]
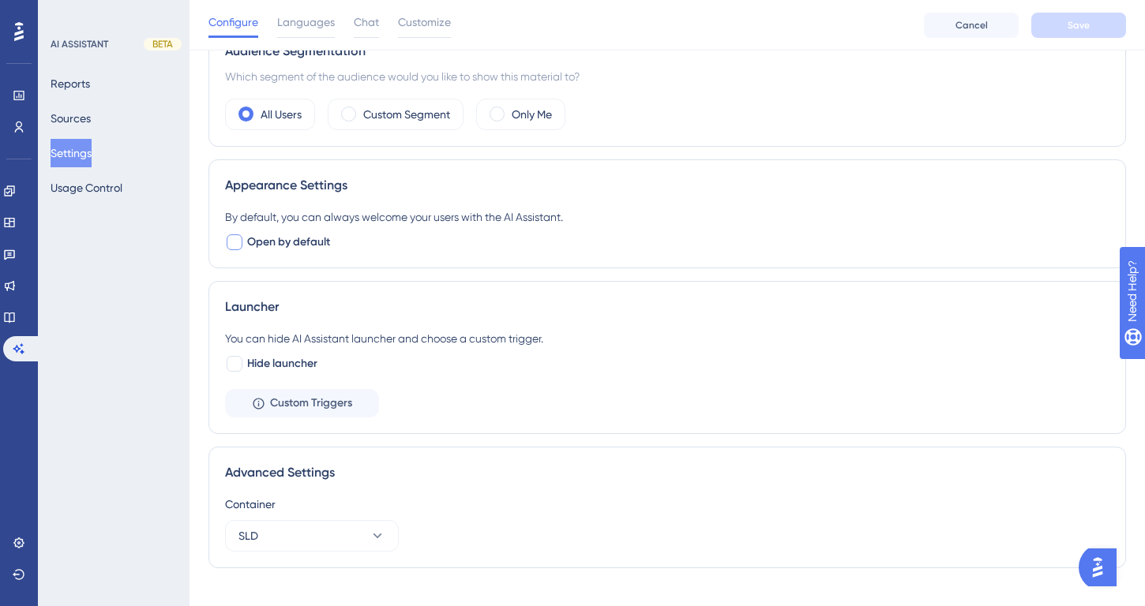
click at [237, 239] on div at bounding box center [235, 242] width 16 height 16
click at [237, 239] on icon at bounding box center [234, 242] width 9 height 13
checkbox input "false"
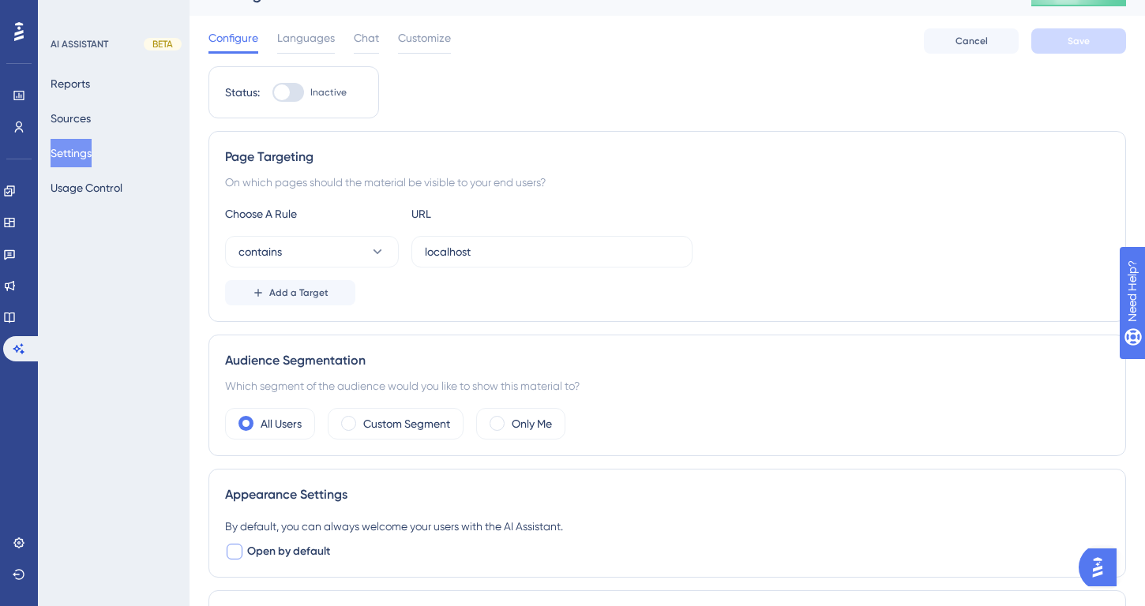
scroll to position [24, 0]
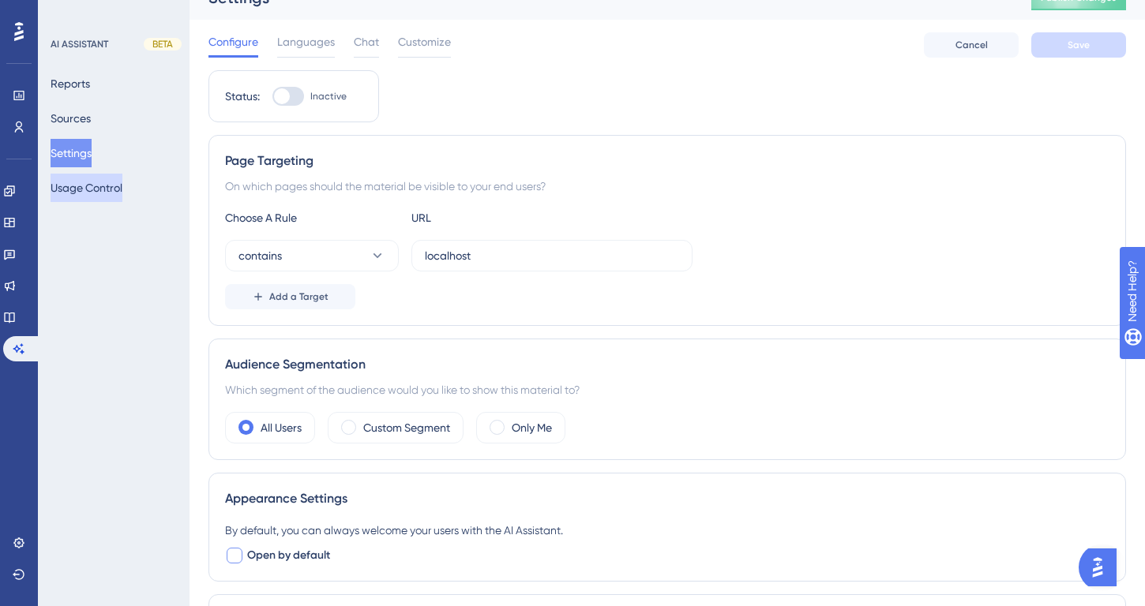
click at [117, 186] on button "Usage Control" at bounding box center [87, 188] width 72 height 28
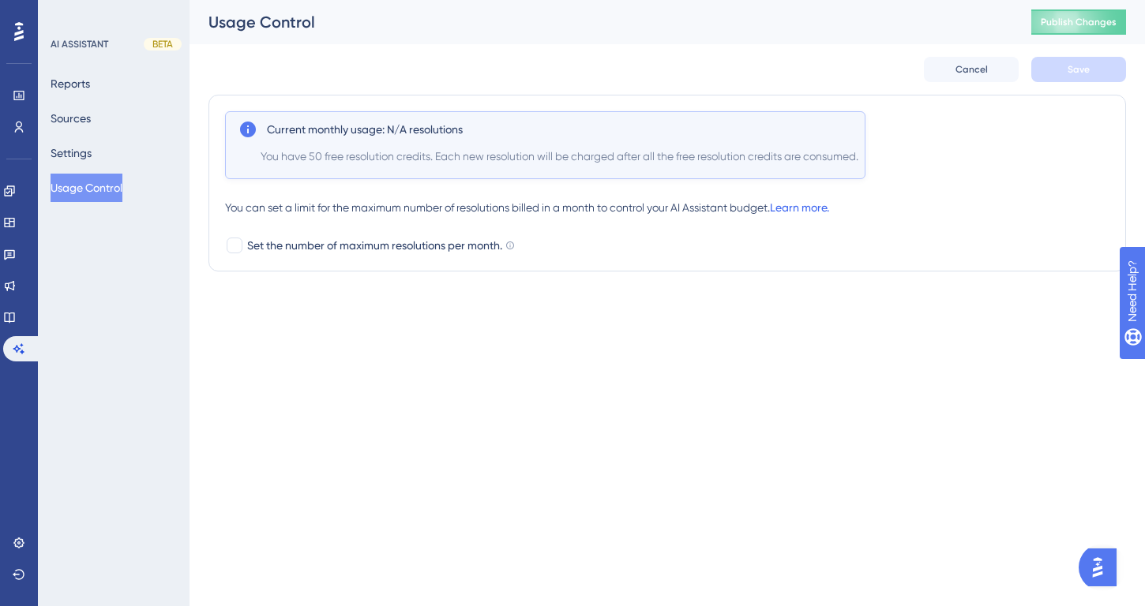
click at [829, 207] on link "Learn more." at bounding box center [799, 207] width 59 height 13
